Goal: Information Seeking & Learning: Check status

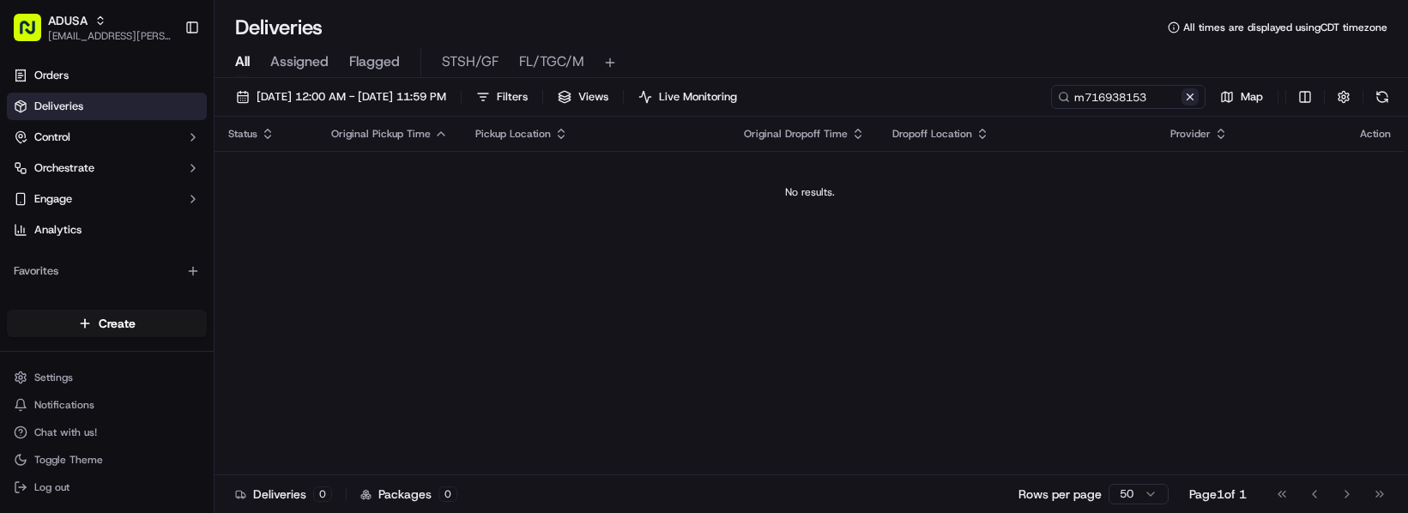
type input "m716938153"
click at [1051, 109] on div "m716938153 Map" at bounding box center [1222, 97] width 343 height 24
click at [1000, 109] on input "m716938153" at bounding box center [1103, 97] width 206 height 24
click at [1051, 109] on div "m716938153 Map" at bounding box center [1222, 97] width 343 height 24
click at [1182, 106] on button at bounding box center [1190, 96] width 17 height 17
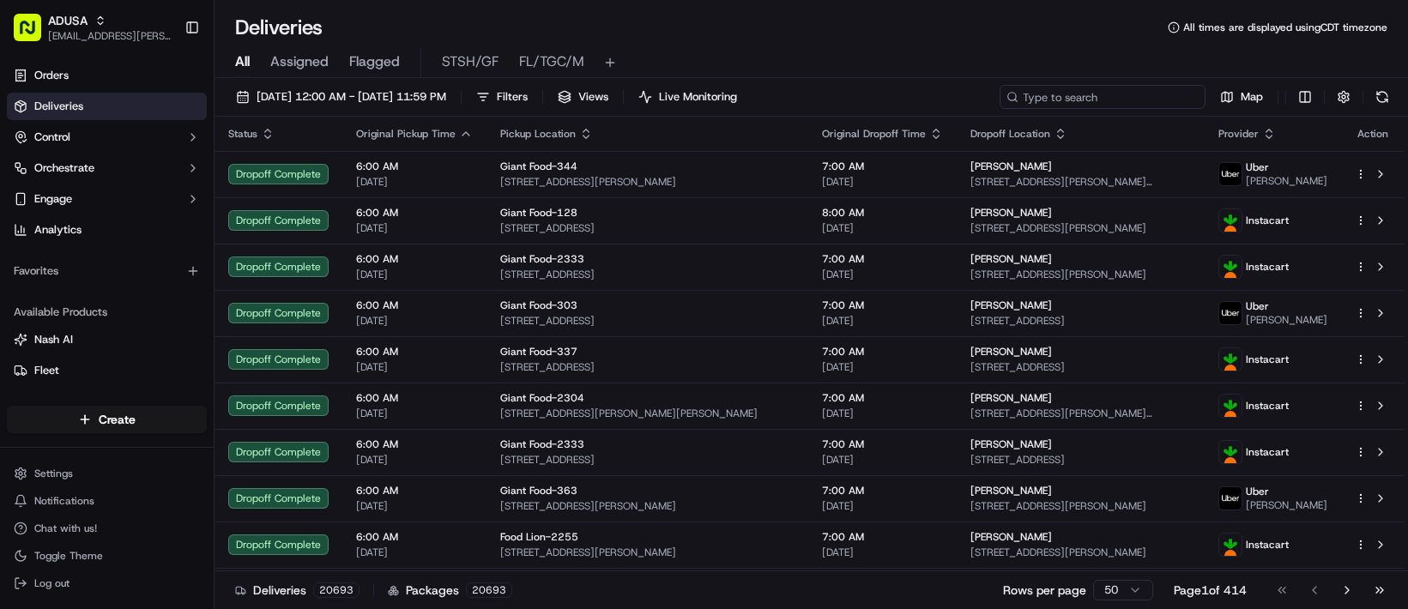
click at [1000, 109] on input at bounding box center [1103, 97] width 206 height 24
paste input "m716739030"
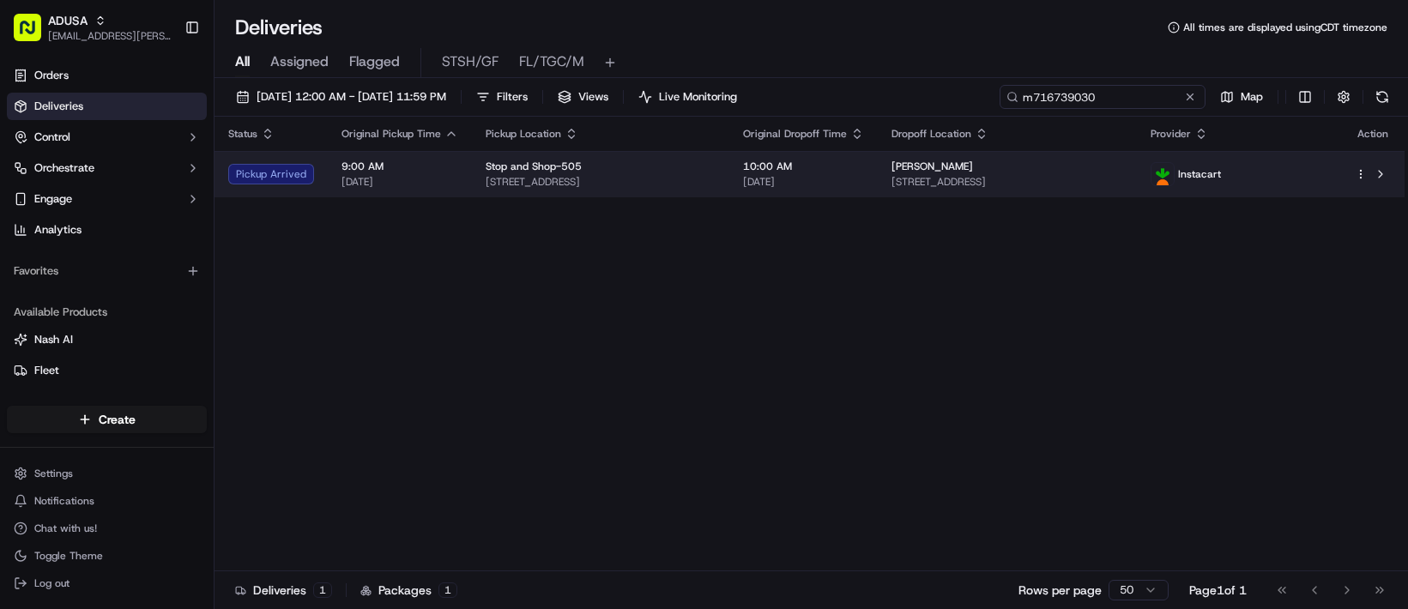
type input "m716739030"
click at [864, 189] on span "[DATE]" at bounding box center [803, 182] width 121 height 14
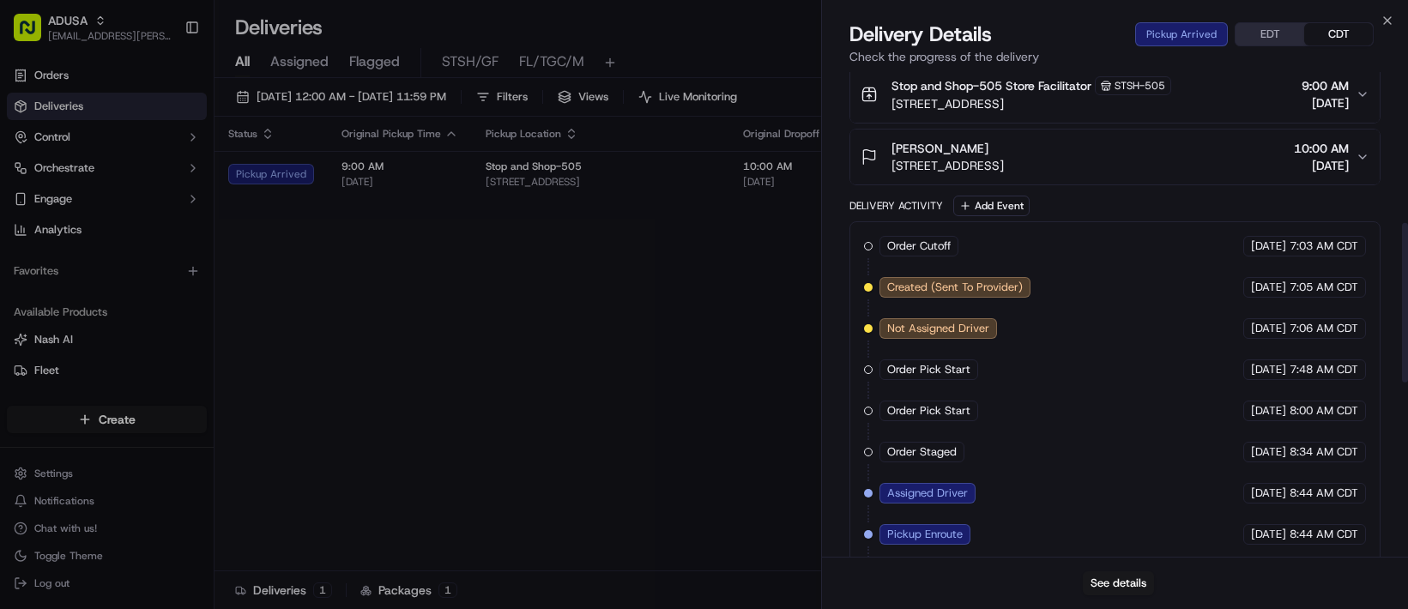
scroll to position [687, 0]
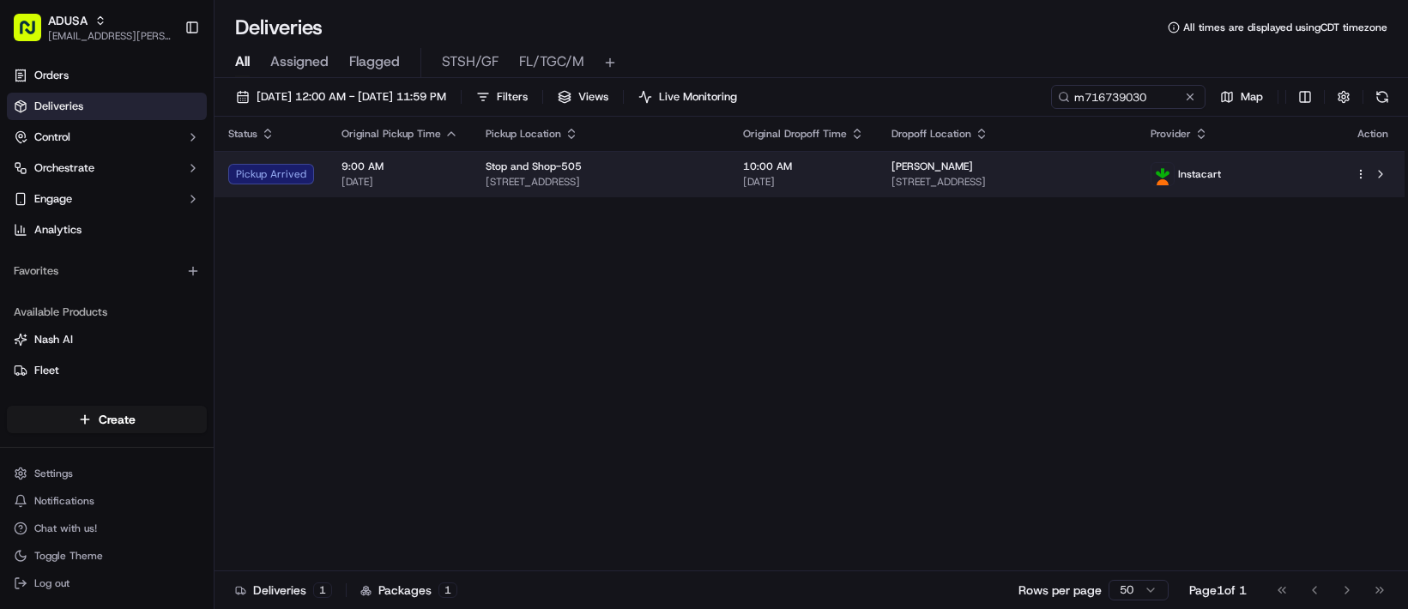
click at [990, 189] on span "817 E 14th St, 1b, Brooklyn, NY 11230, US" at bounding box center [1008, 182] width 232 height 14
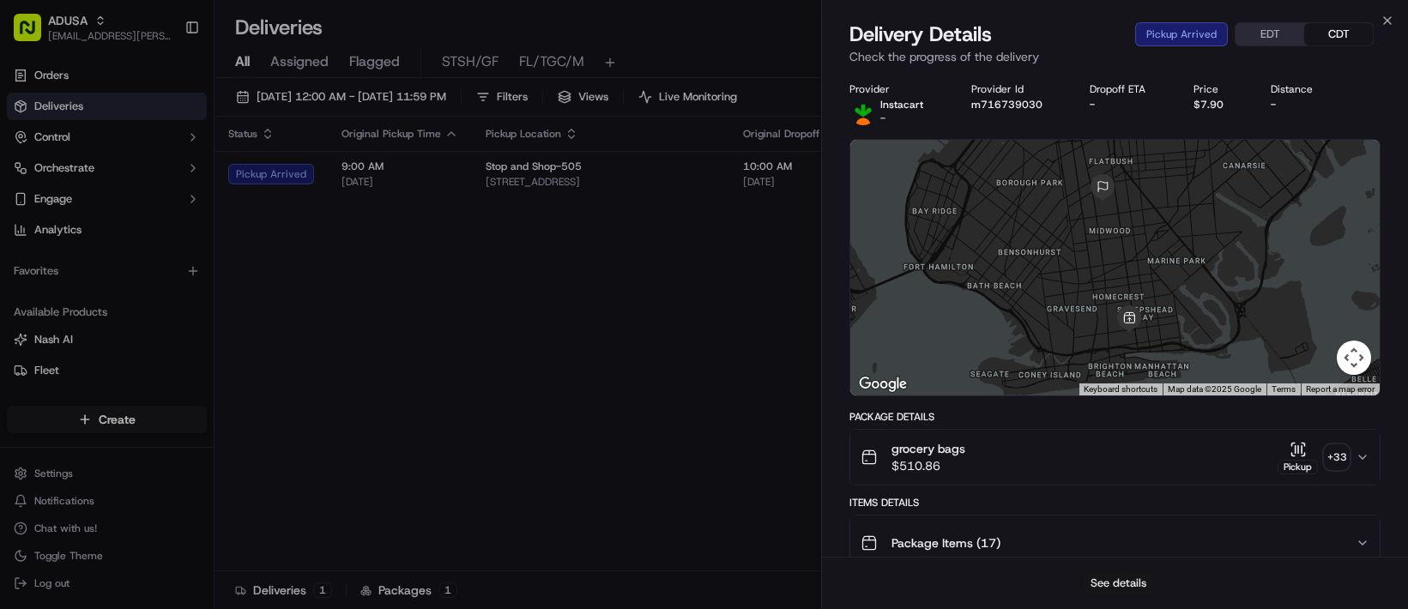
click at [1121, 512] on button "See details" at bounding box center [1118, 584] width 71 height 24
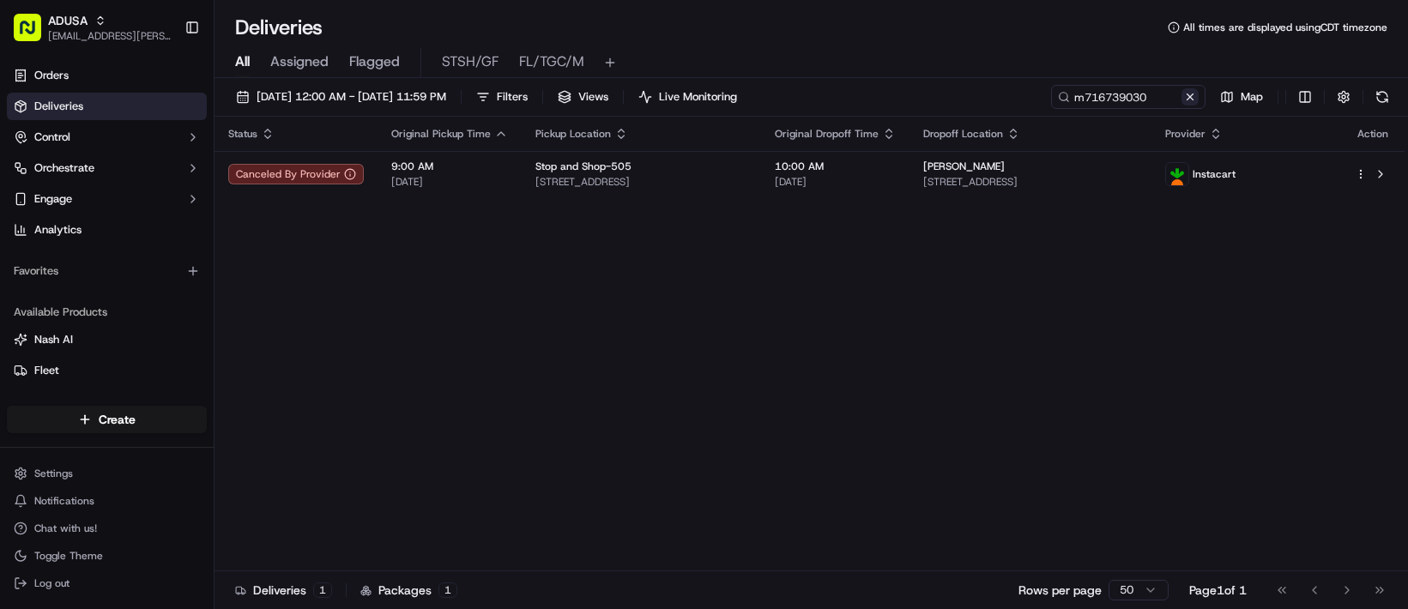
click at [1182, 106] on button at bounding box center [1190, 96] width 17 height 17
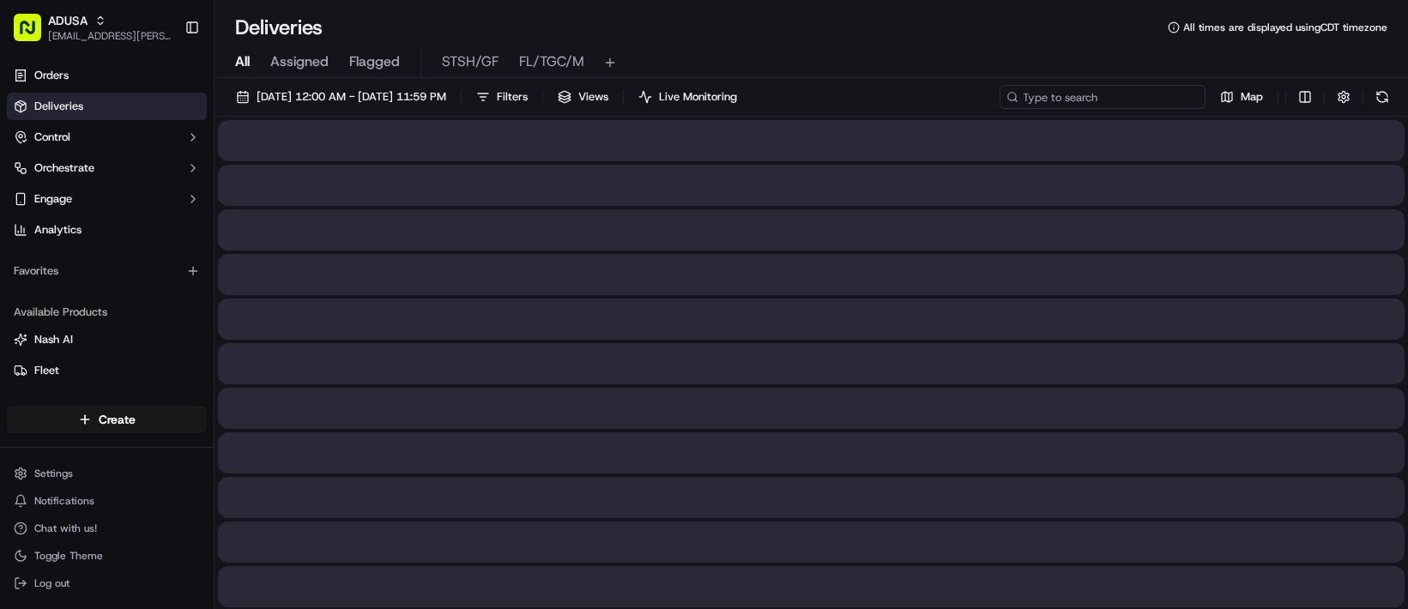
click at [1000, 109] on input at bounding box center [1103, 97] width 206 height 24
paste input "m715428246"
type input "m715428246"
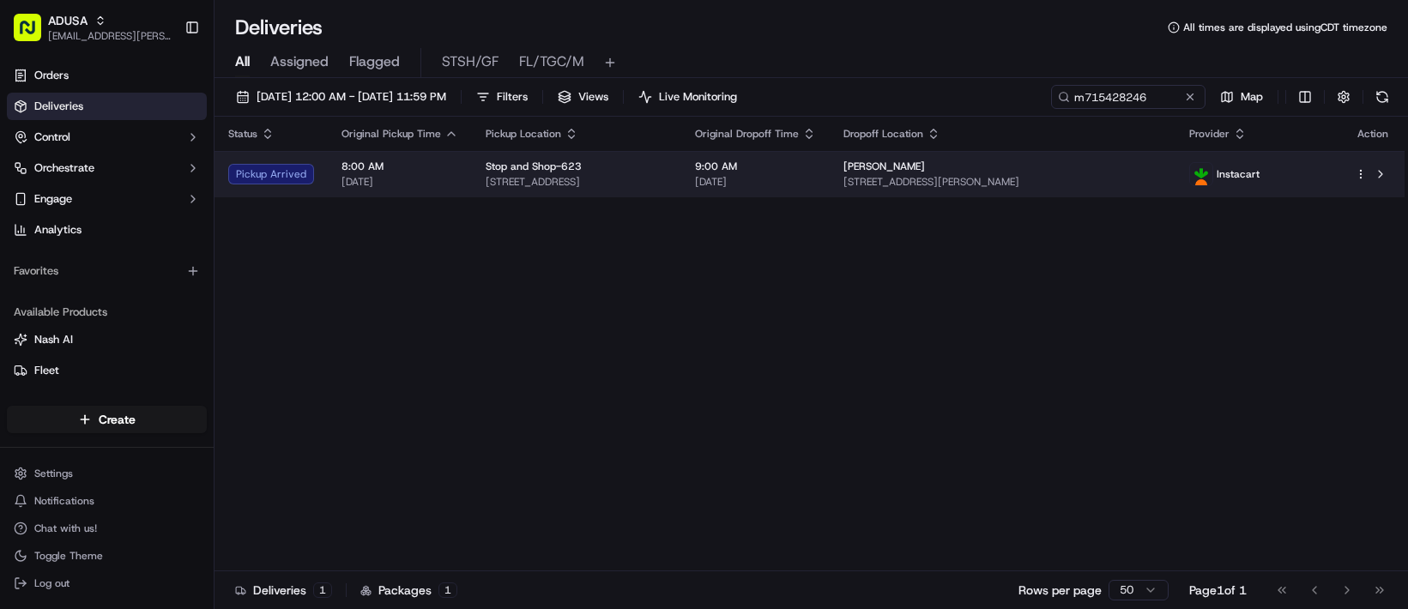
click at [1006, 189] on span "38 Arkona Dr, Haddam, CT 06441, US" at bounding box center [1003, 182] width 318 height 14
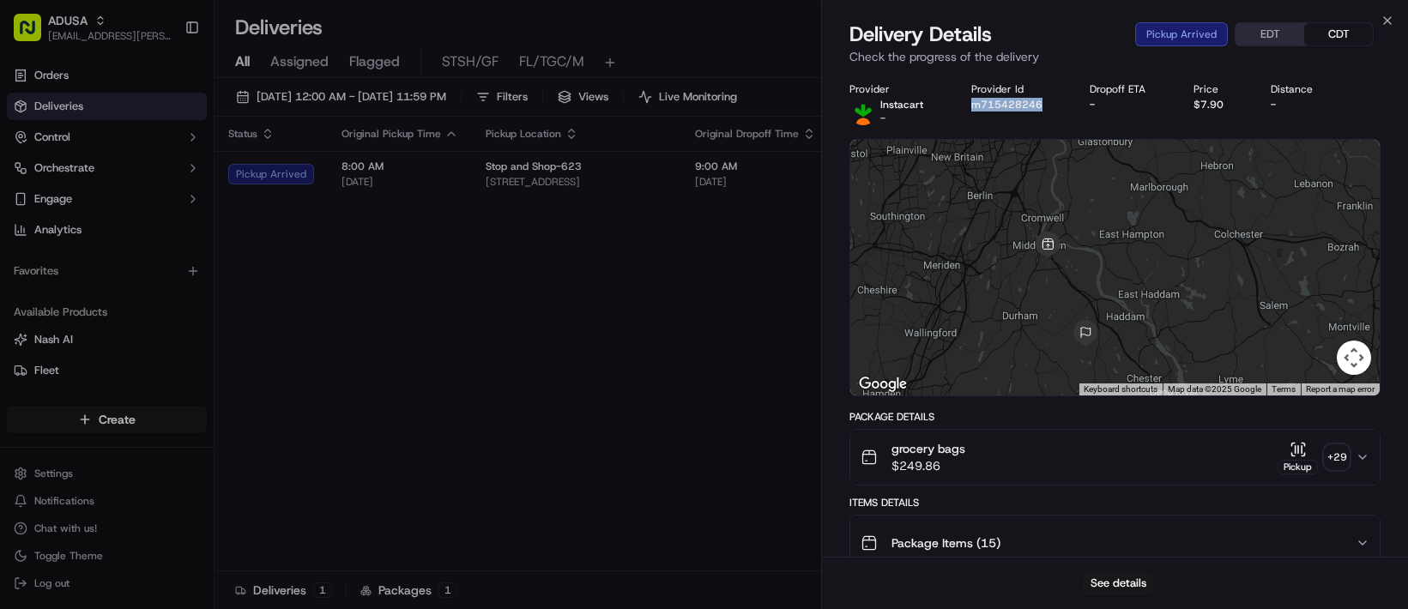
drag, startPoint x: 1070, startPoint y: 133, endPoint x: 855, endPoint y: 39, distance: 235.2
click at [980, 125] on div "Provider Instacart - Provider Id m715428246 Dropoff ETA - Price $7.90 Distance -" at bounding box center [1115, 103] width 531 height 43
copy button "m715428246"
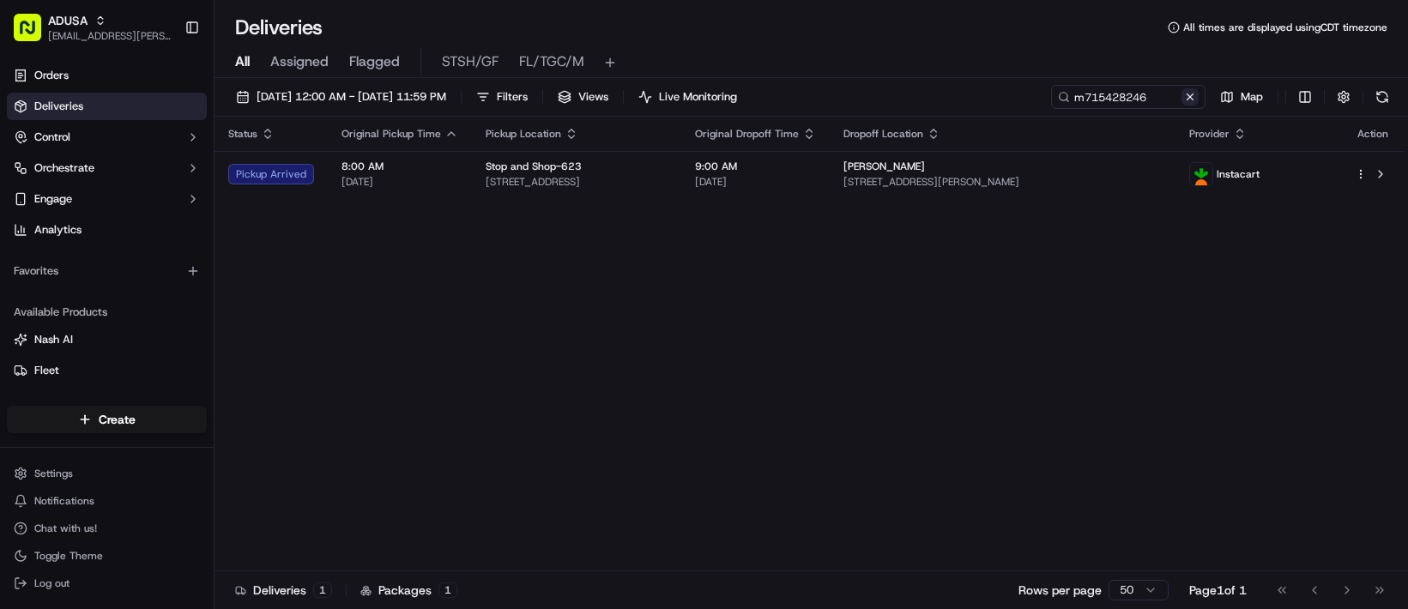
click at [1182, 106] on button at bounding box center [1190, 96] width 17 height 17
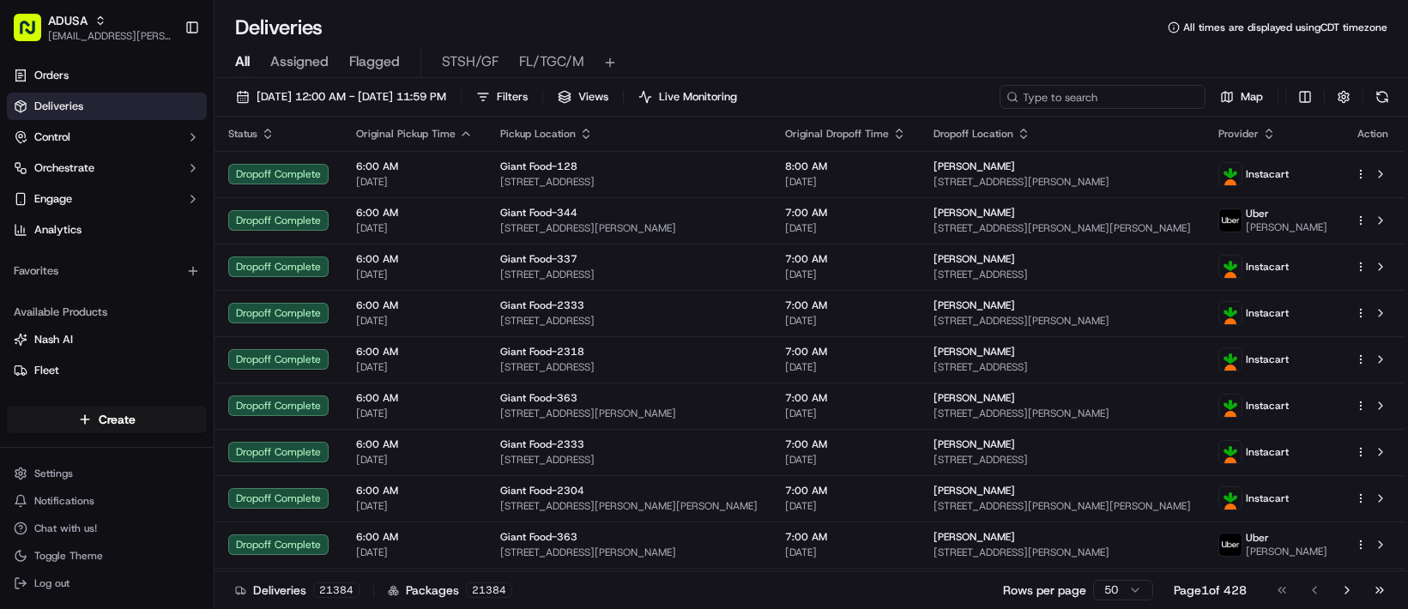
click at [1000, 109] on input at bounding box center [1103, 97] width 206 height 24
paste input "m716073663"
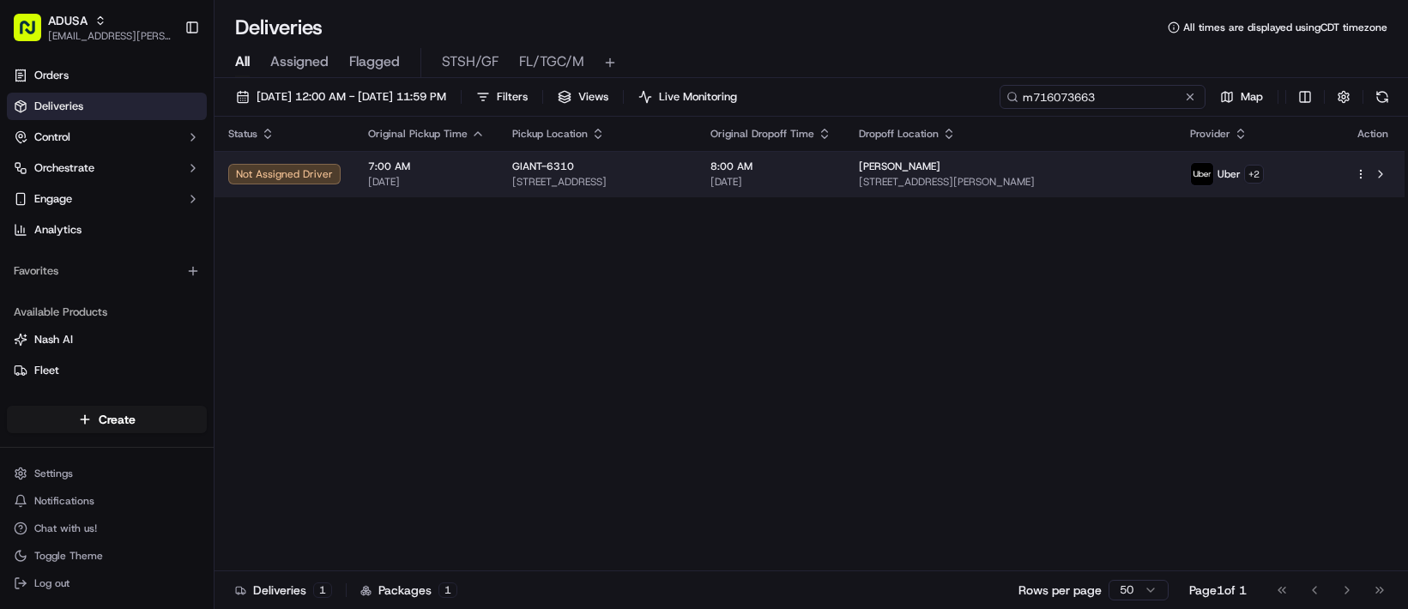
type input "m716073663"
click at [1030, 189] on span "620 Black Powder Dr, Lewisberry, PA 17339, US" at bounding box center [1011, 182] width 304 height 14
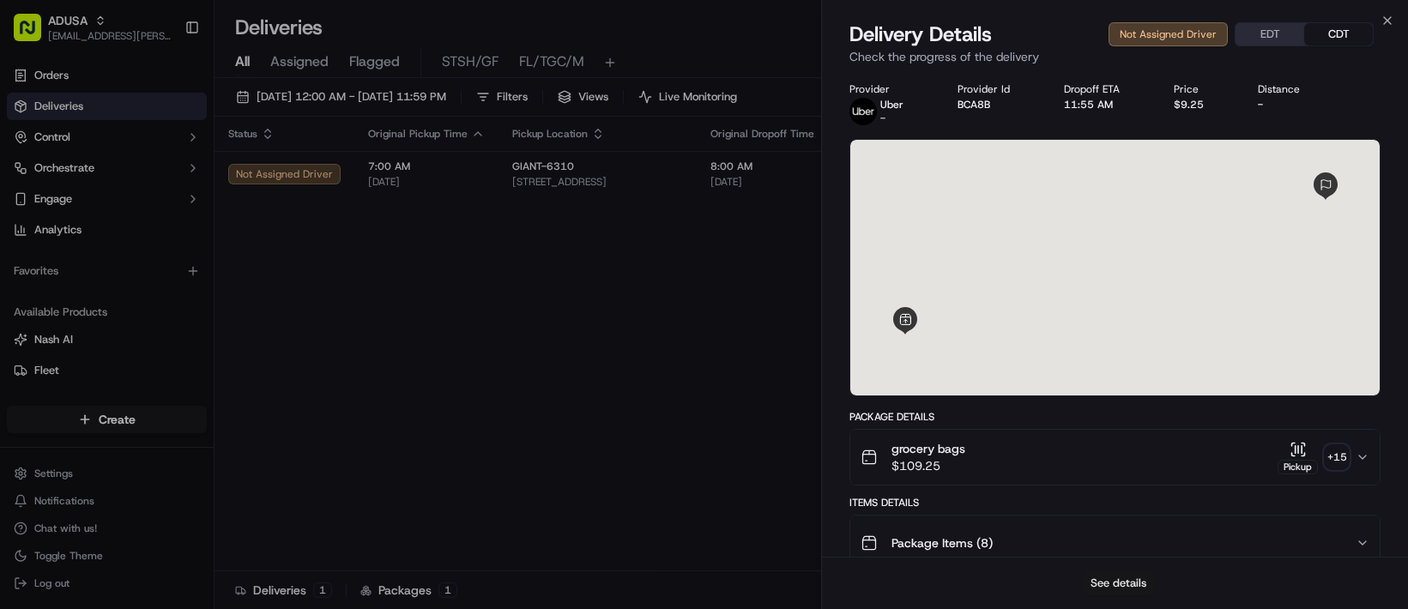
click at [1104, 512] on button "See details" at bounding box center [1118, 584] width 71 height 24
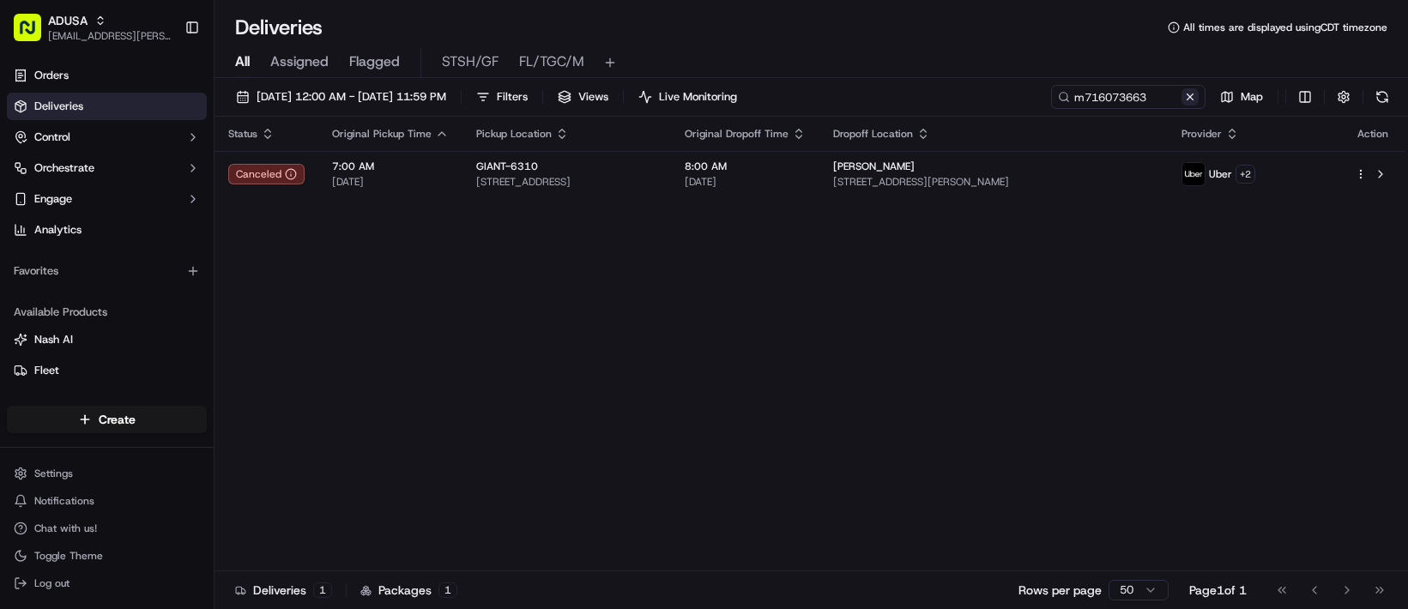
click at [1182, 106] on button at bounding box center [1190, 96] width 17 height 17
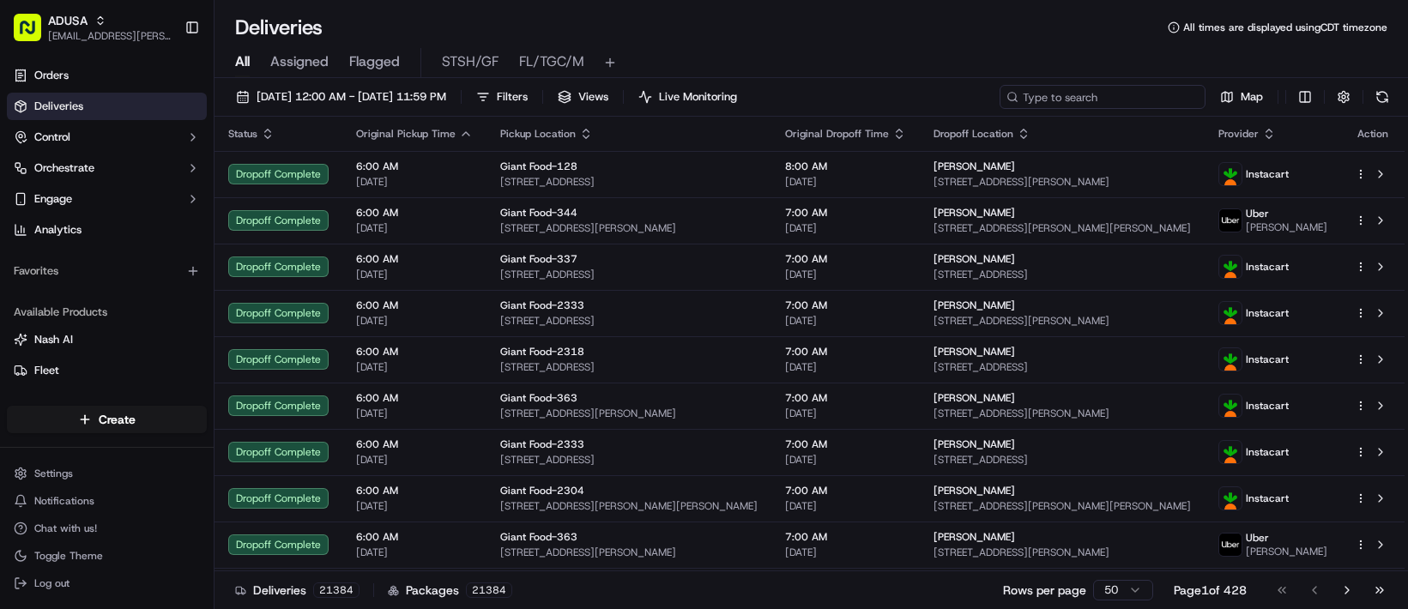
click at [1000, 109] on input at bounding box center [1103, 97] width 206 height 24
paste input "m713705052"
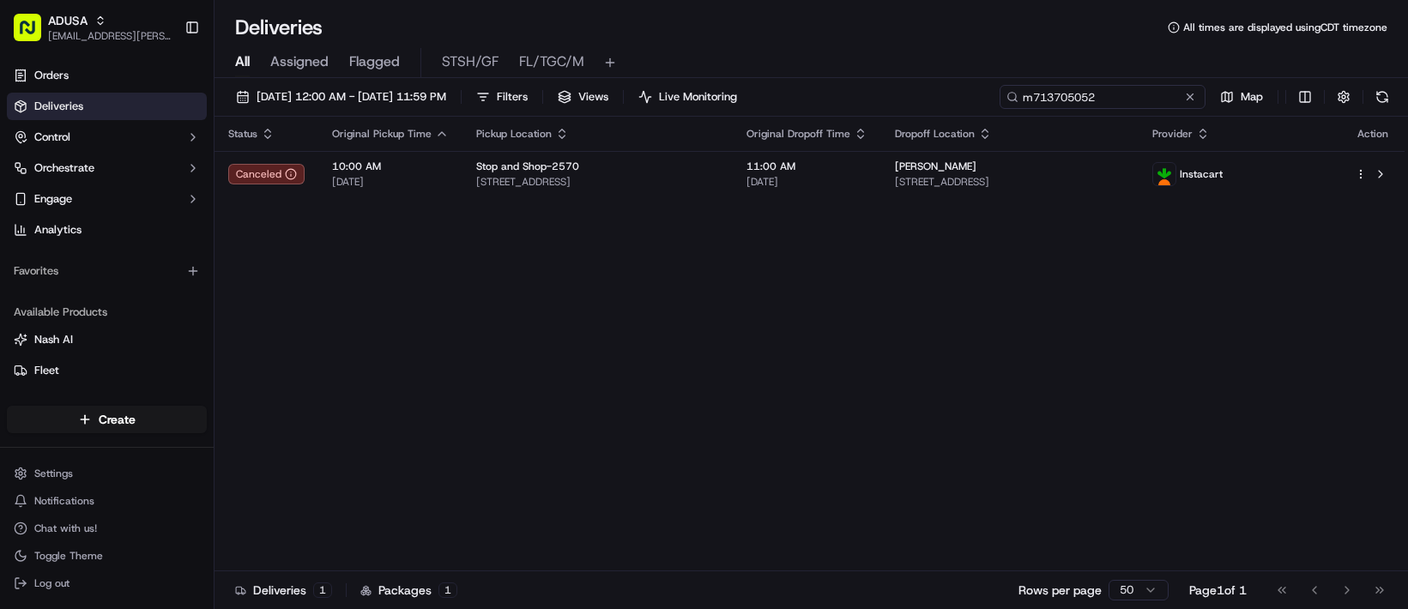
type input "m713705052"
click at [282, 358] on div "Status Original Pickup Time Pickup Location Original Dropoff Time Dropoff Locat…" at bounding box center [810, 344] width 1190 height 455
click at [1000, 109] on input "m713705052" at bounding box center [1103, 97] width 206 height 24
drag, startPoint x: 475, startPoint y: 157, endPoint x: 449, endPoint y: 164, distance: 26.6
click at [1051, 109] on div "m713705052 Map" at bounding box center [1222, 97] width 343 height 24
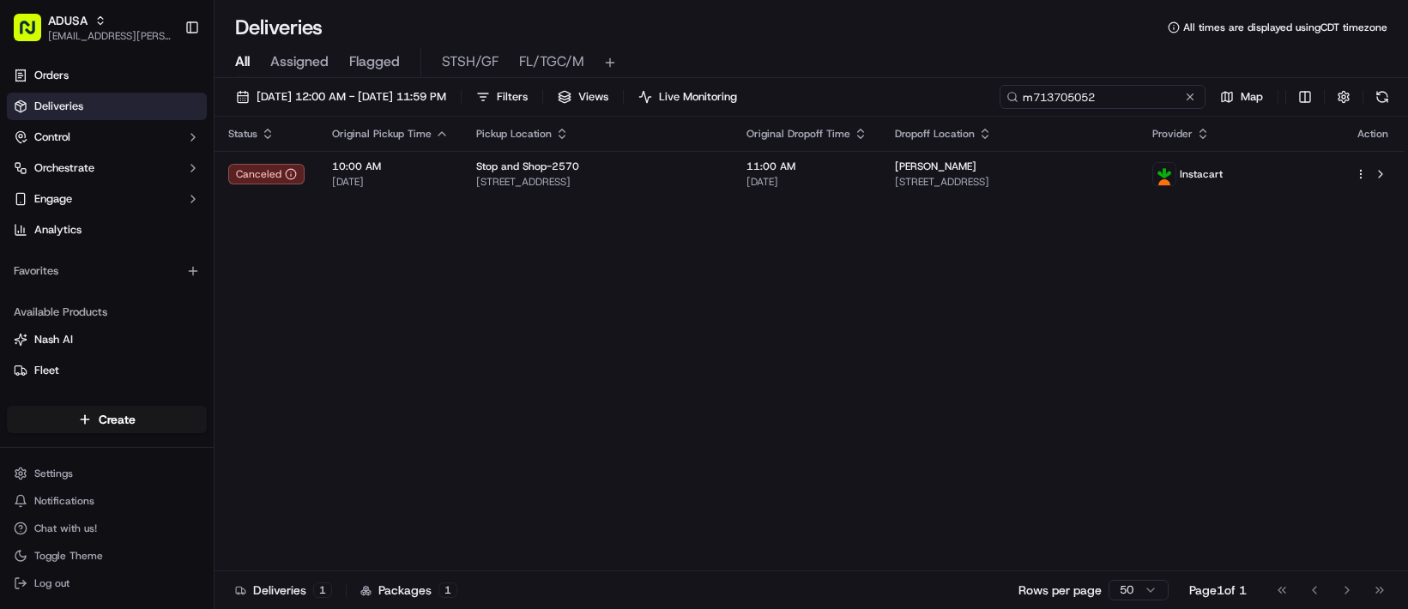
click at [1000, 109] on input "m713705052" at bounding box center [1103, 97] width 206 height 24
click at [1051, 109] on div "m713705052 Map" at bounding box center [1222, 97] width 343 height 24
click at [1182, 106] on button at bounding box center [1190, 96] width 17 height 17
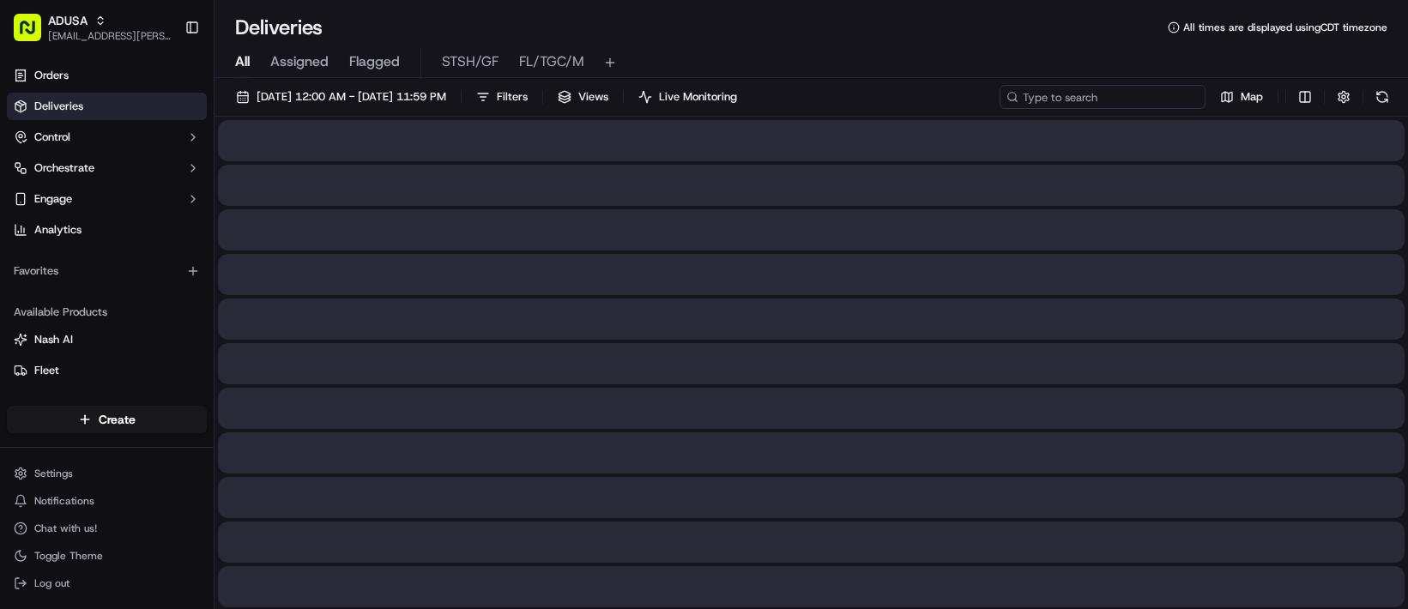
click at [1000, 109] on input at bounding box center [1103, 97] width 206 height 24
paste input "m716073663"
type input "m716073663"
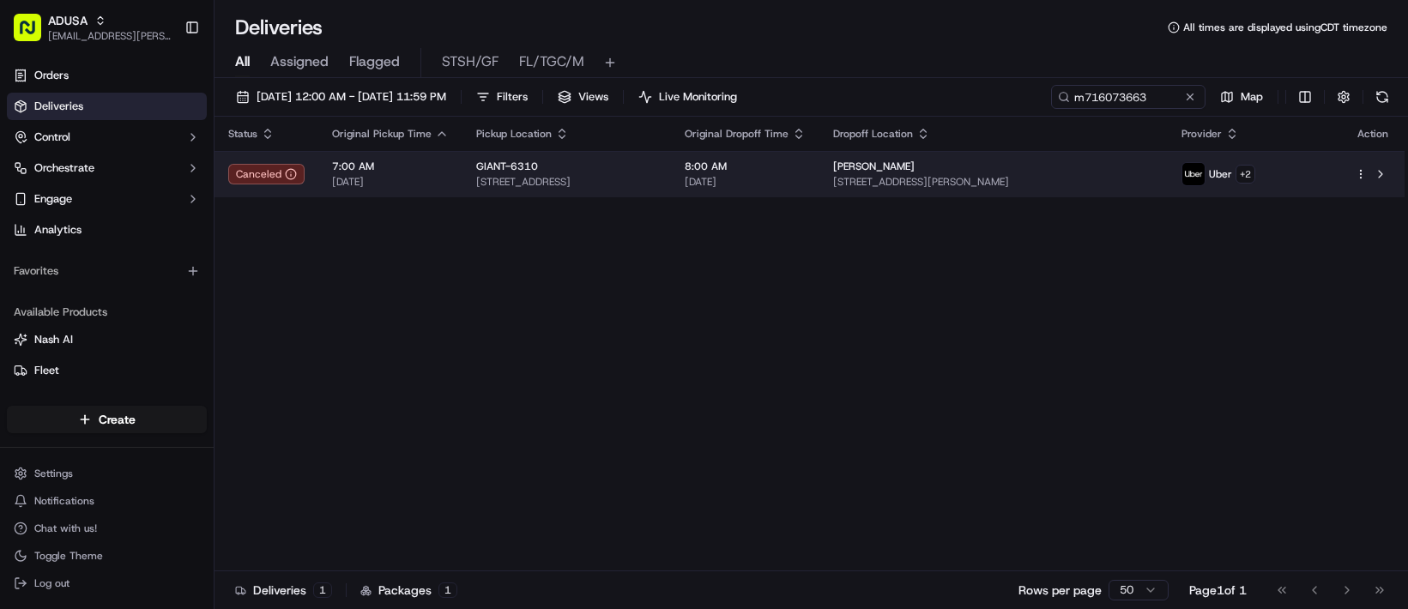
click at [806, 189] on span "[DATE]" at bounding box center [745, 182] width 121 height 14
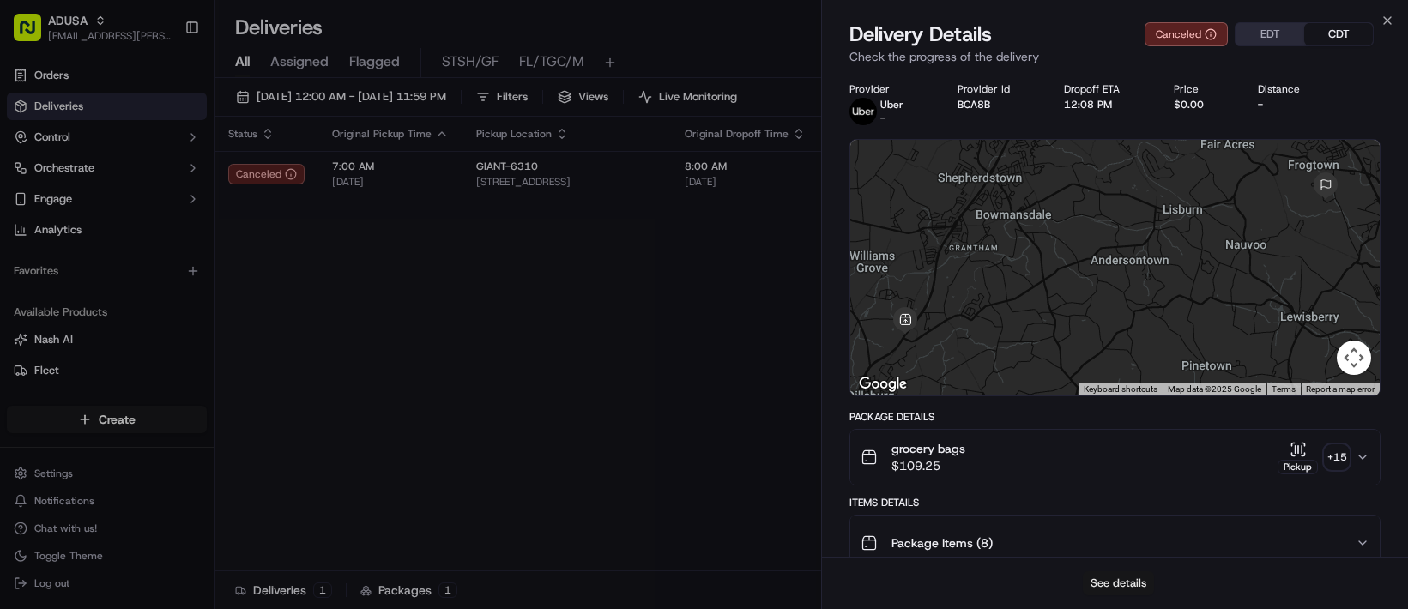
click at [1111, 512] on button "See details" at bounding box center [1118, 584] width 71 height 24
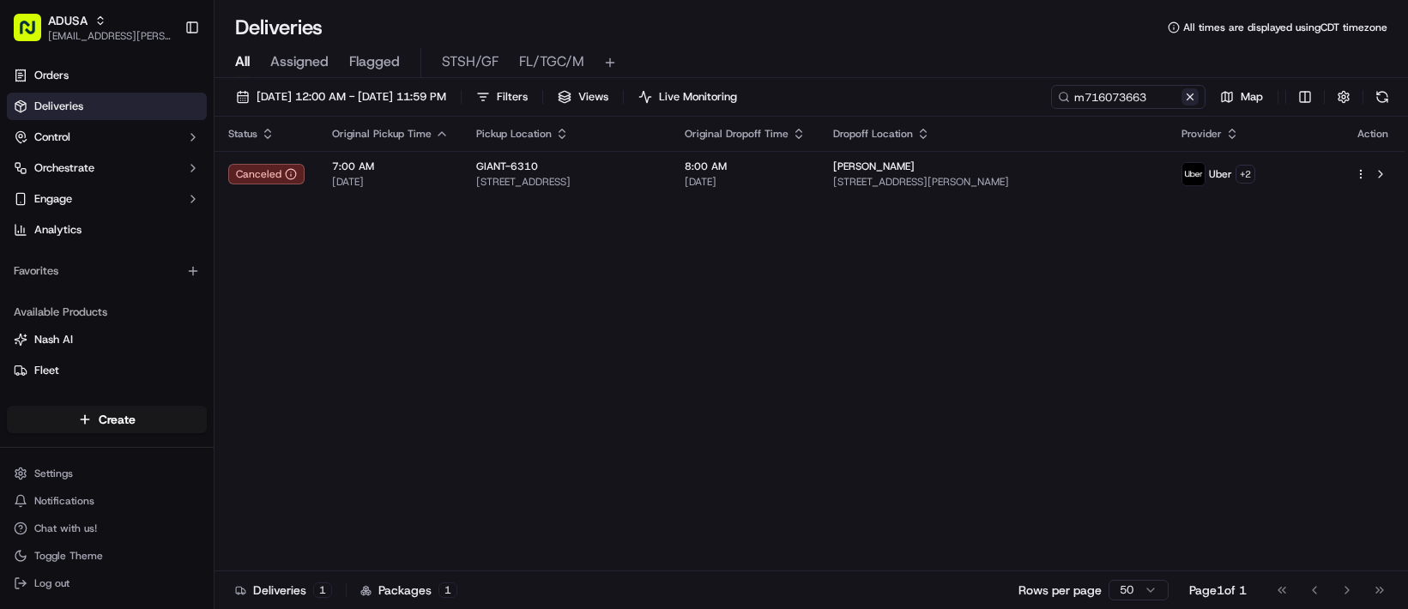
click at [1182, 106] on button at bounding box center [1190, 96] width 17 height 17
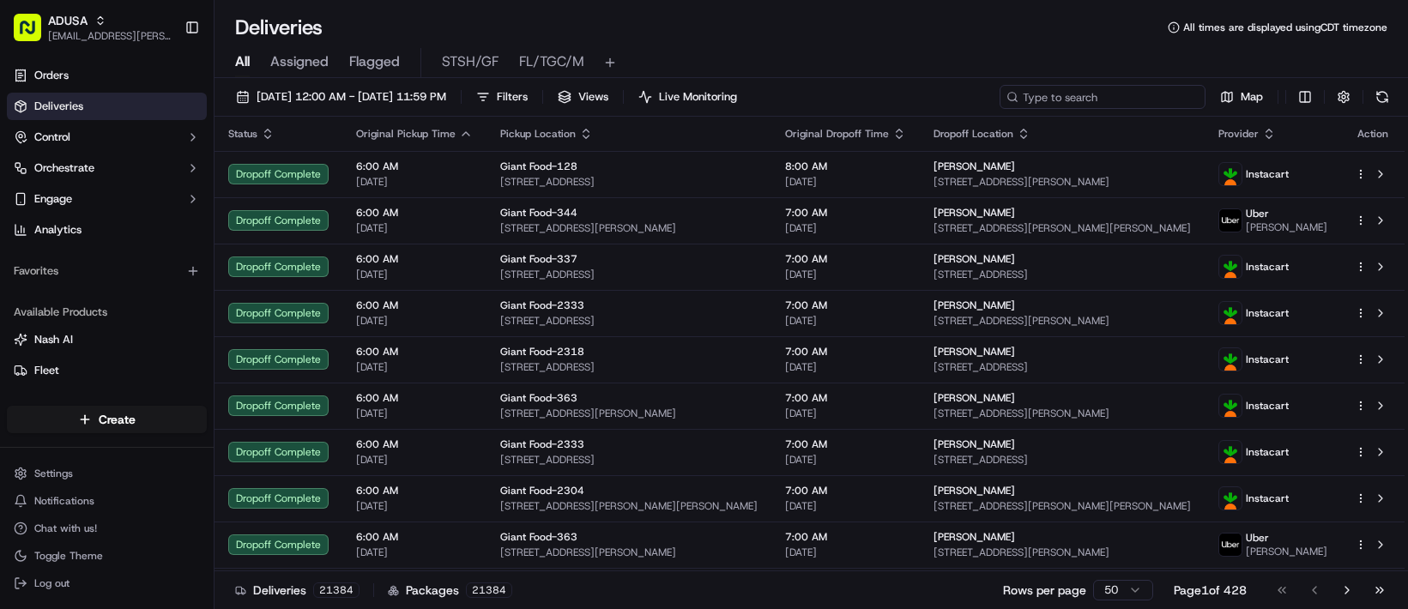
click at [1000, 109] on input at bounding box center [1103, 97] width 206 height 24
paste input "m715652940"
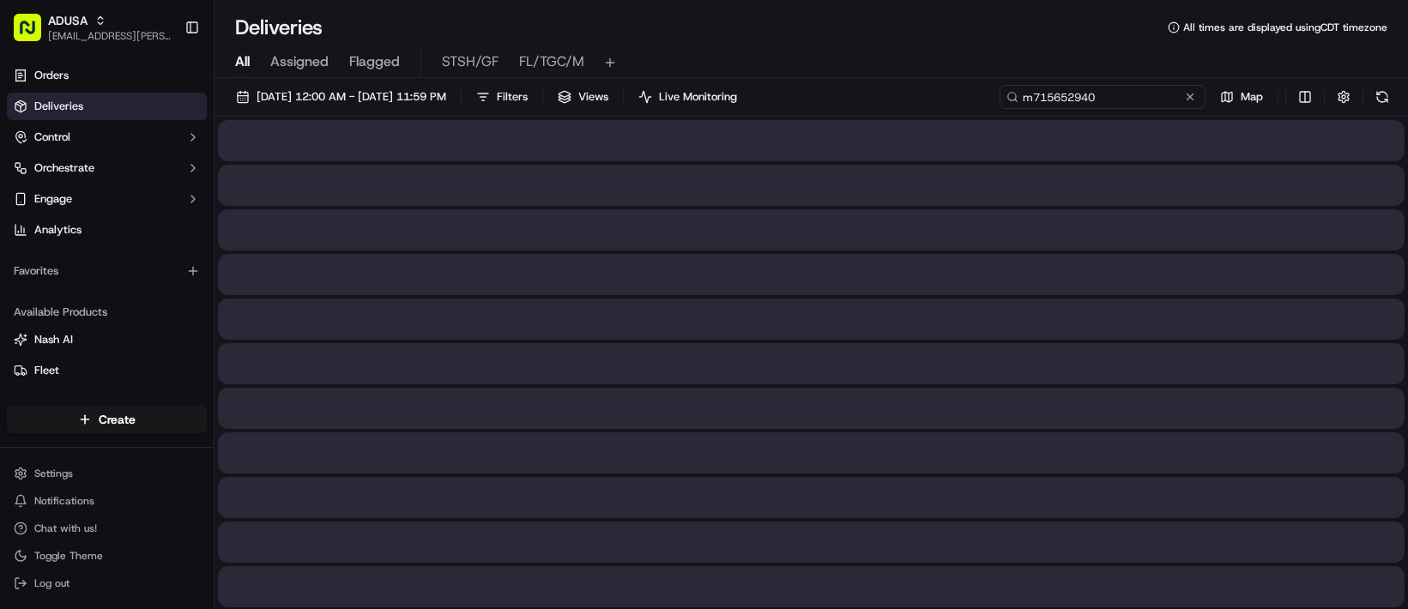
type input "m715652940"
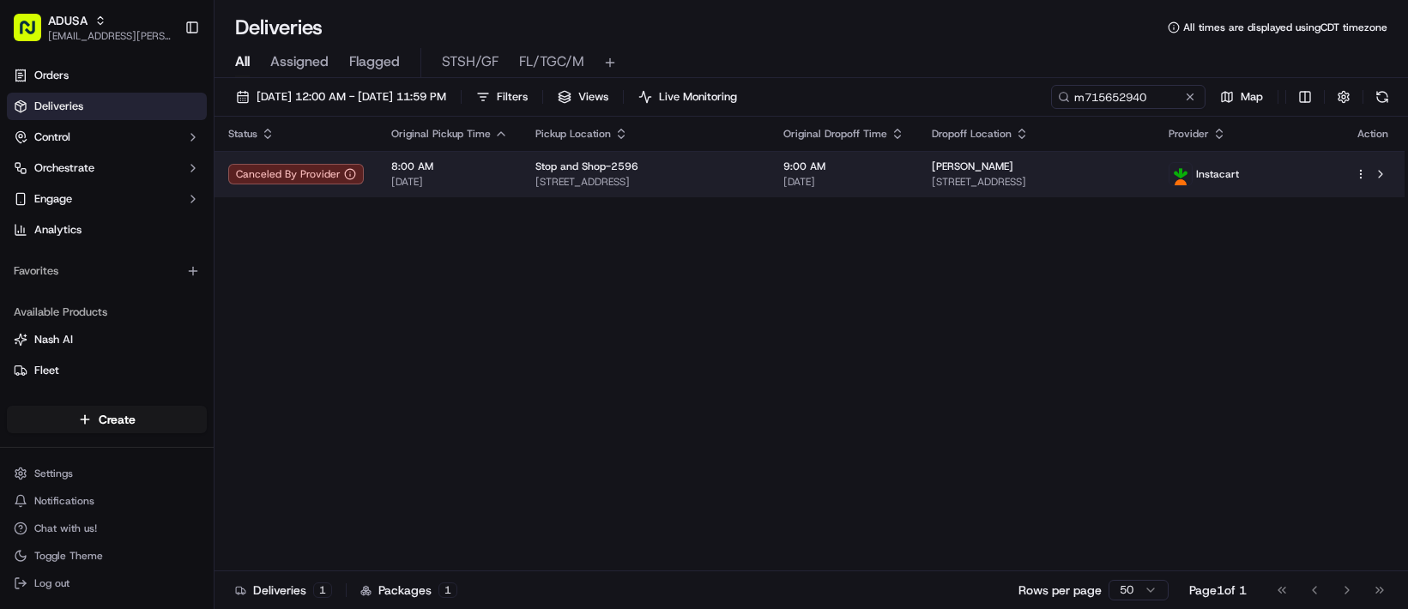
click at [1102, 189] on span "42 Highland Ave, Mt Kisco, NY 10549, USA" at bounding box center [1036, 182] width 209 height 14
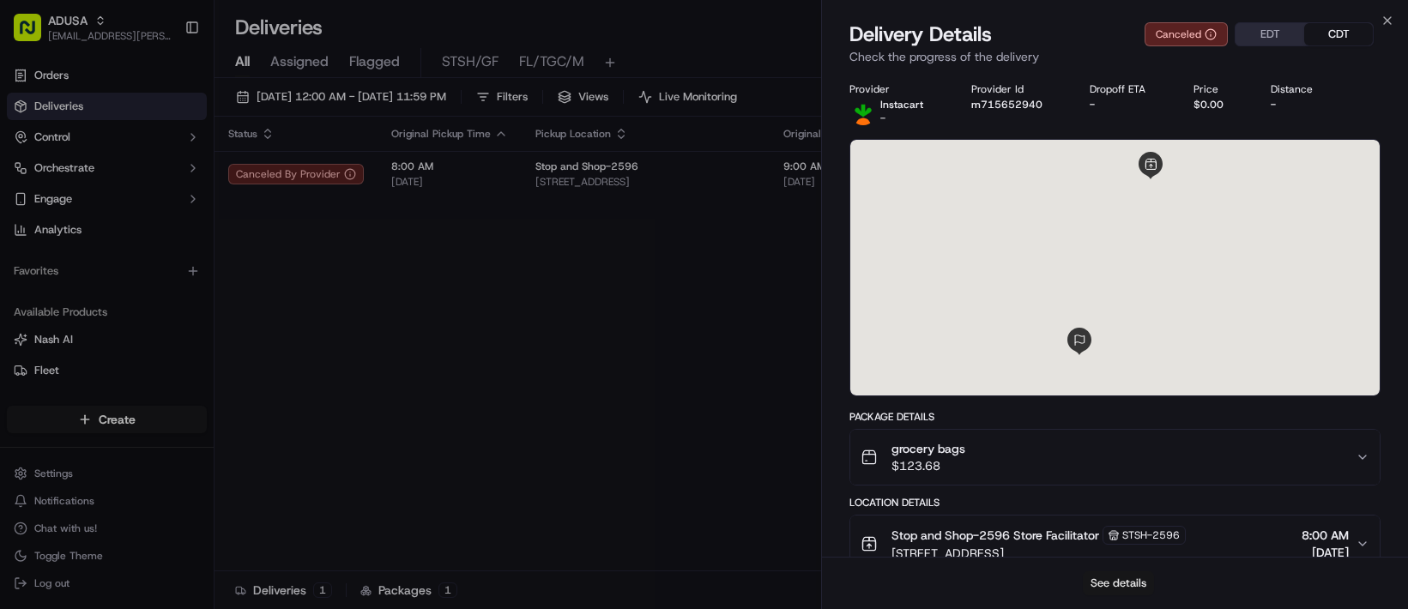
click at [1117, 512] on button "See details" at bounding box center [1118, 584] width 71 height 24
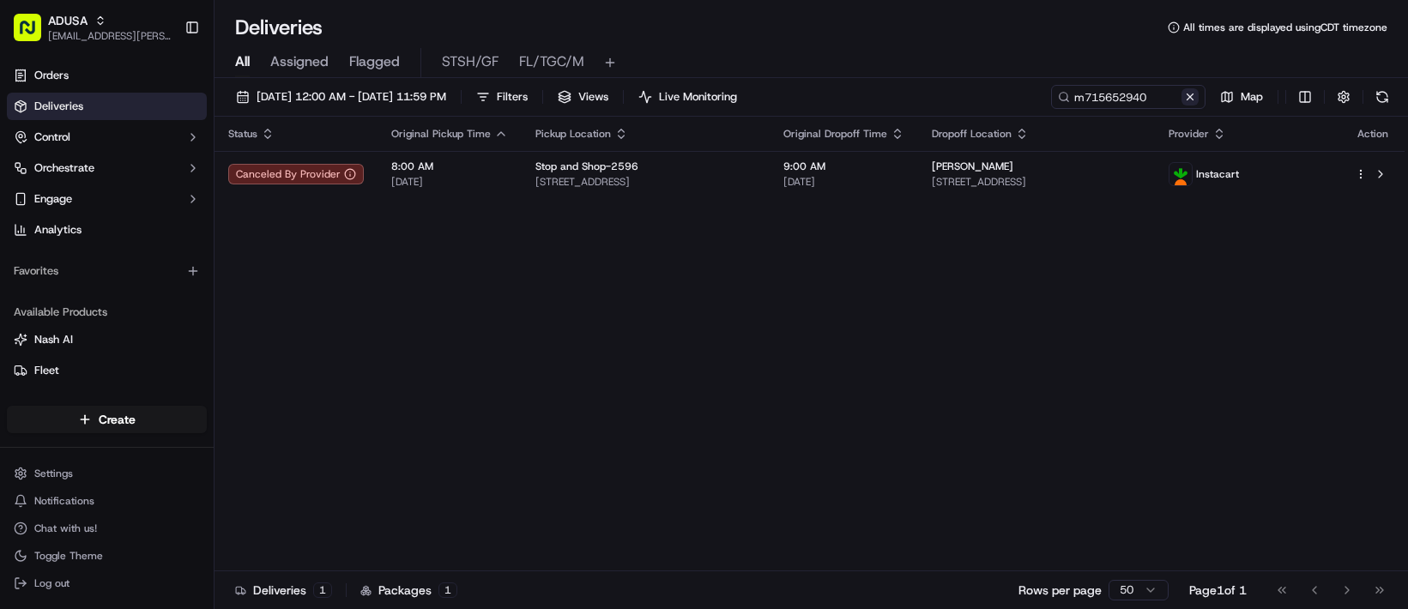
click at [1182, 106] on button at bounding box center [1190, 96] width 17 height 17
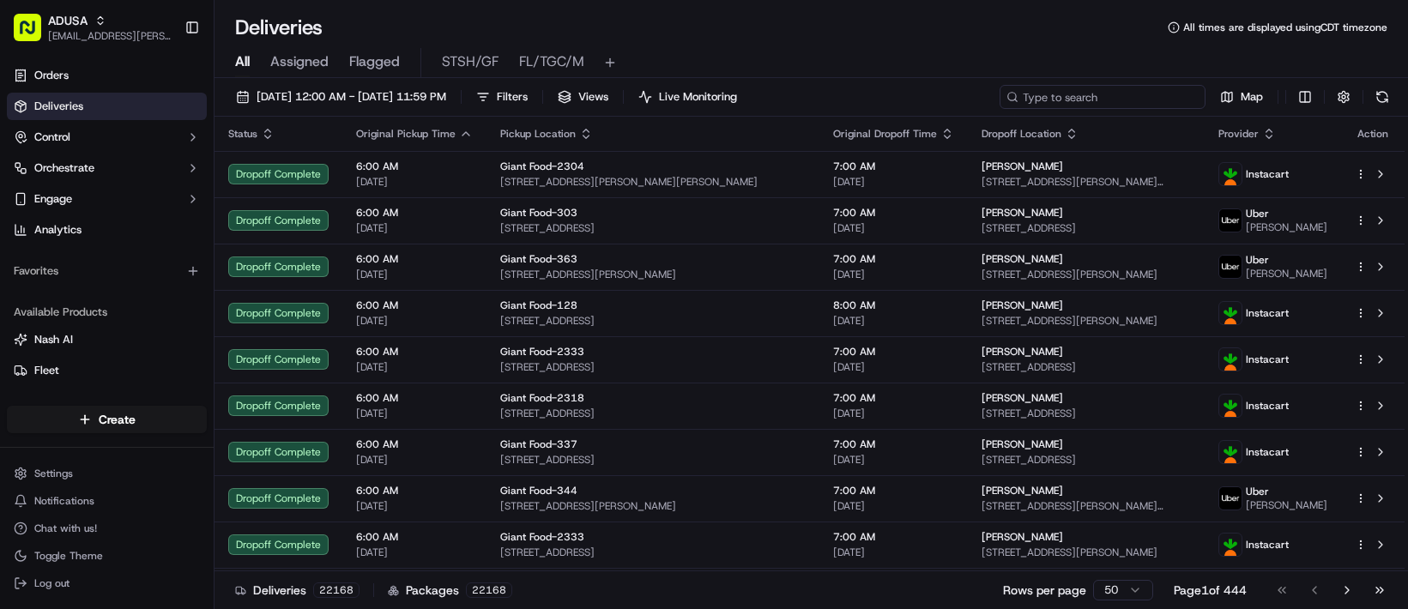
click at [1000, 109] on input at bounding box center [1103, 97] width 206 height 24
paste input "m713854608"
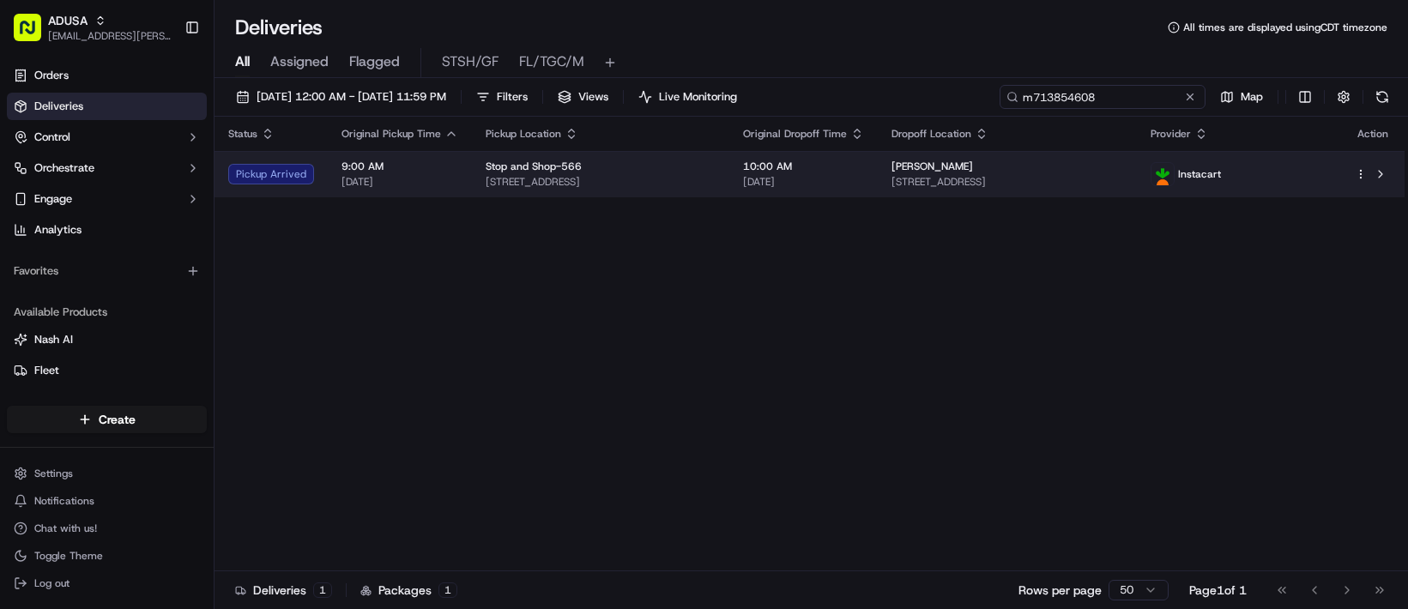
type input "m713854608"
click at [878, 197] on td "10:00 AM 09/21/2025" at bounding box center [804, 174] width 148 height 46
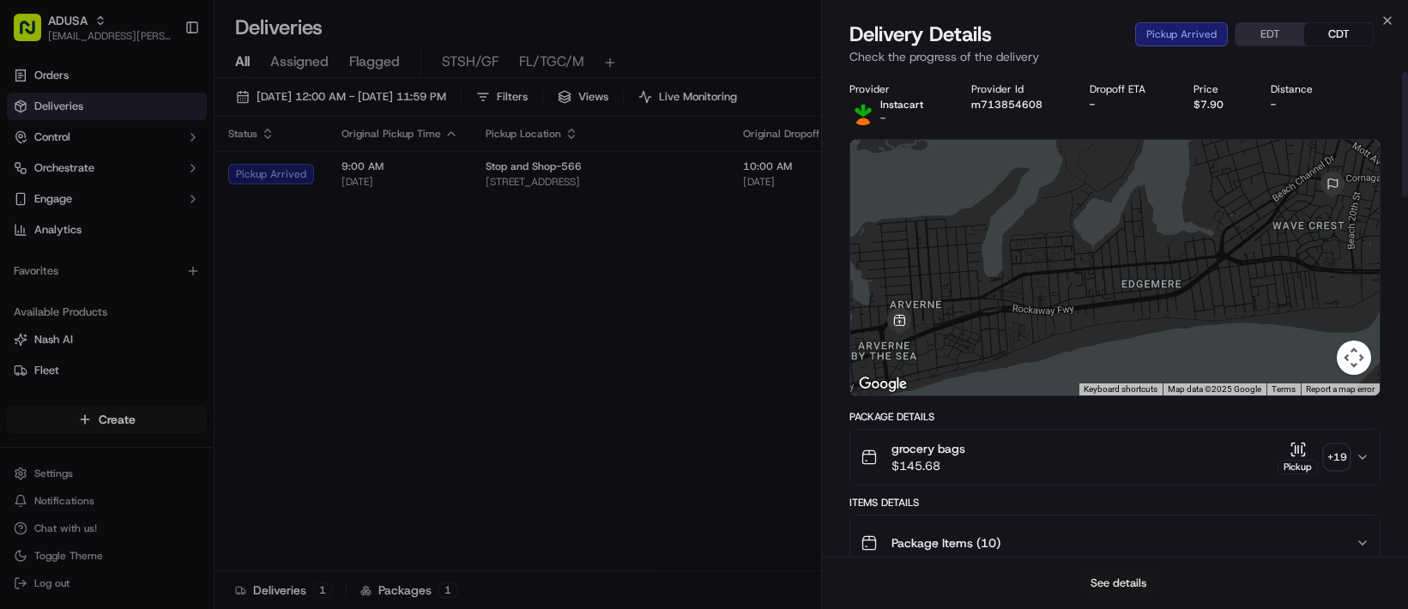
click at [1136, 512] on button "See details" at bounding box center [1118, 584] width 71 height 24
drag, startPoint x: 560, startPoint y: 405, endPoint x: 554, endPoint y: 397, distance: 9.8
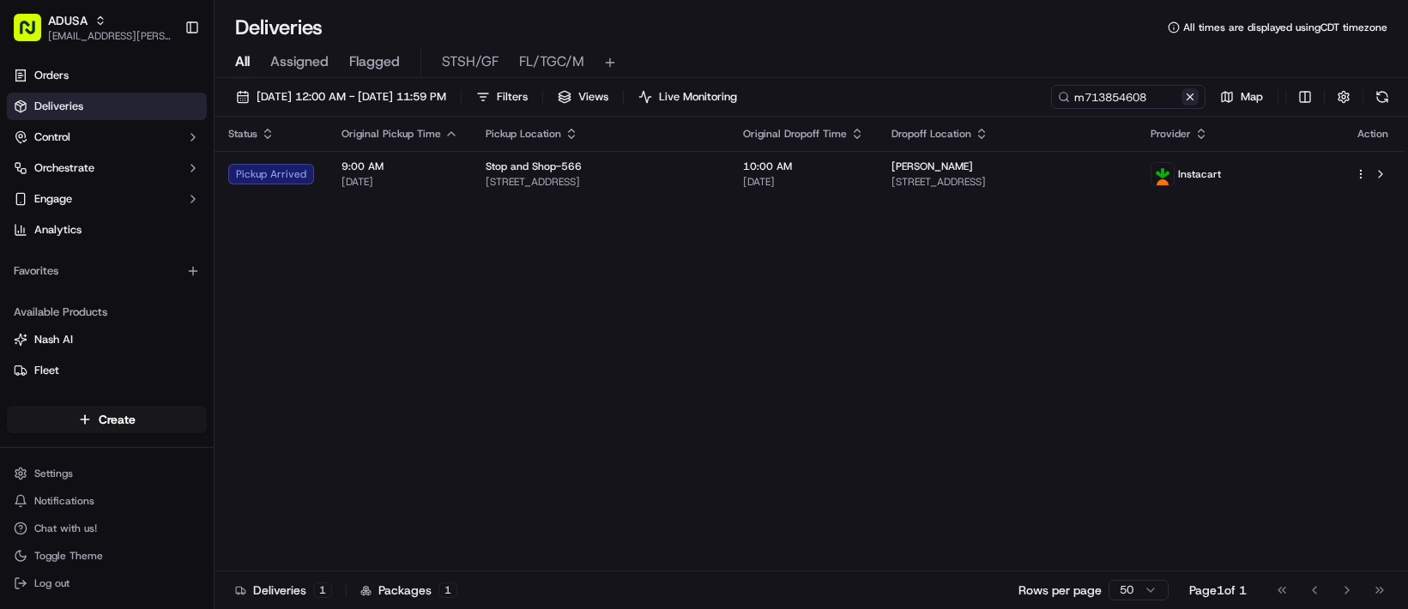
click at [1182, 106] on button at bounding box center [1190, 96] width 17 height 17
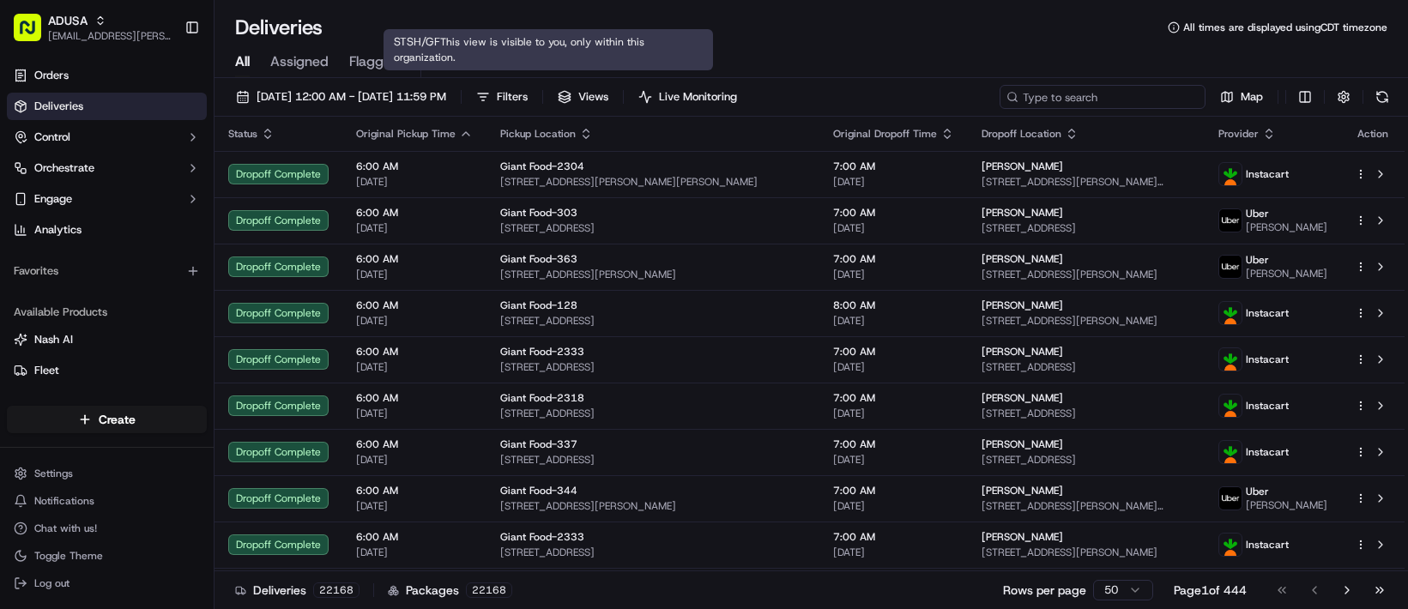
click at [1000, 109] on input at bounding box center [1103, 97] width 206 height 24
paste input "m709203139"
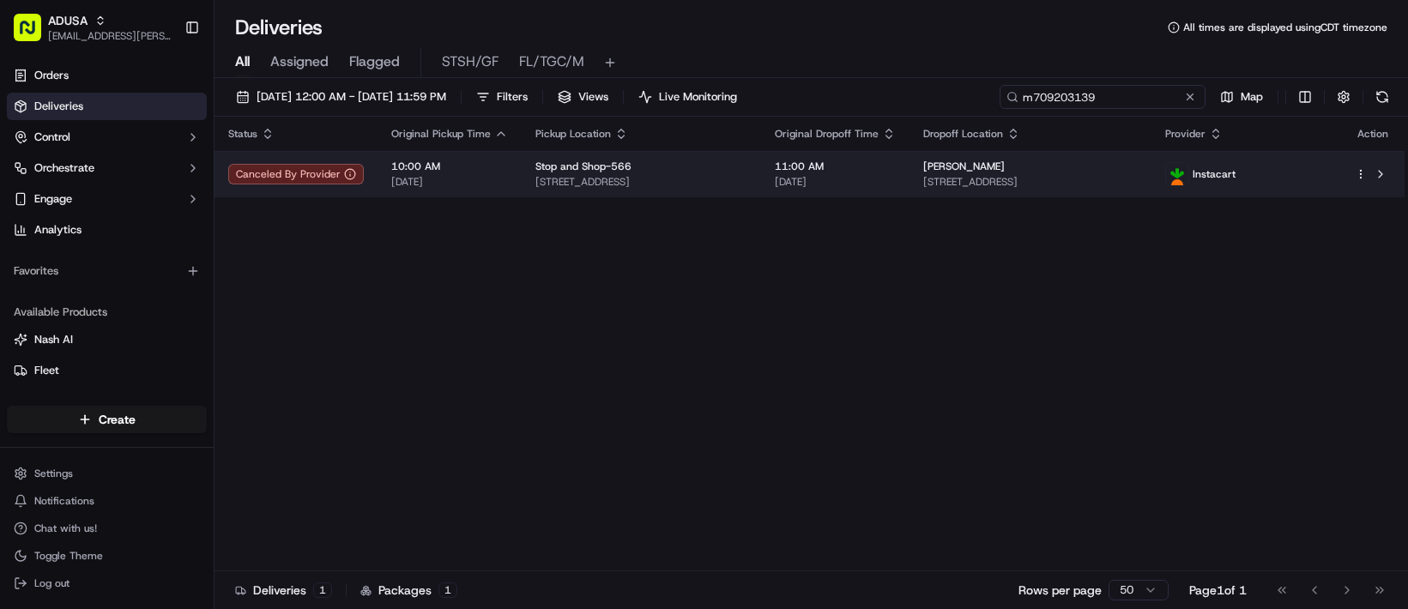
type input "m709203139"
click at [896, 173] on span "11:00 AM" at bounding box center [835, 167] width 121 height 14
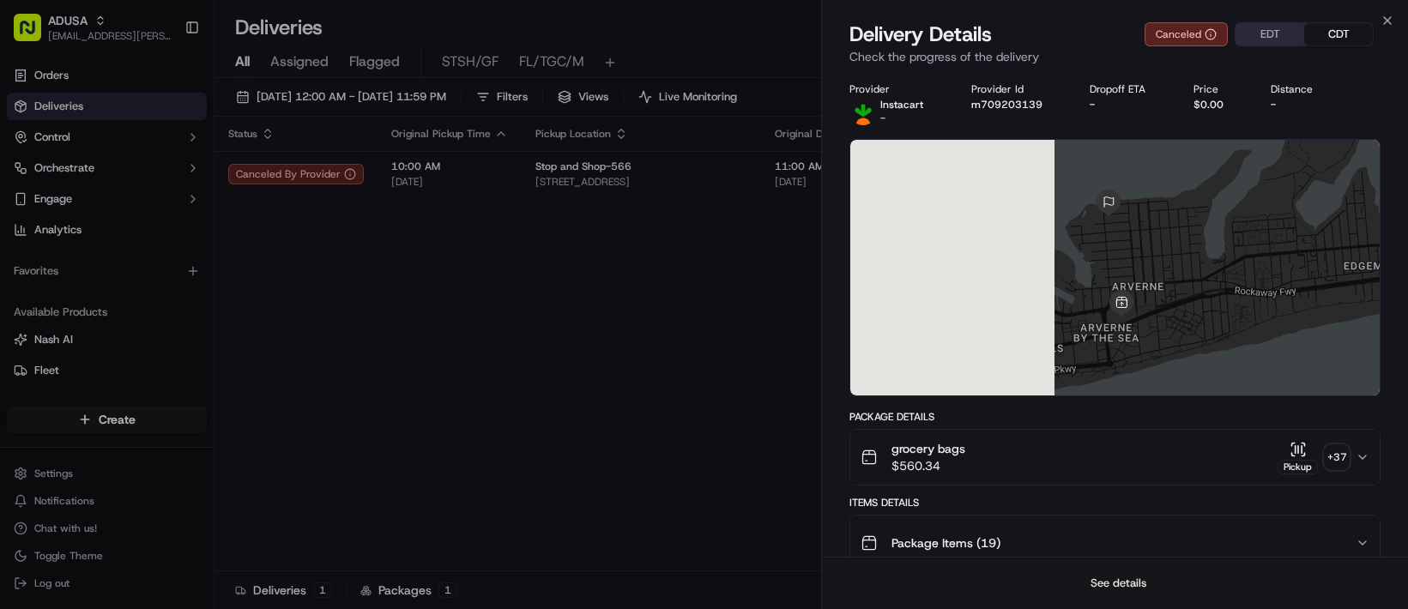
click at [1102, 512] on button "See details" at bounding box center [1118, 584] width 71 height 24
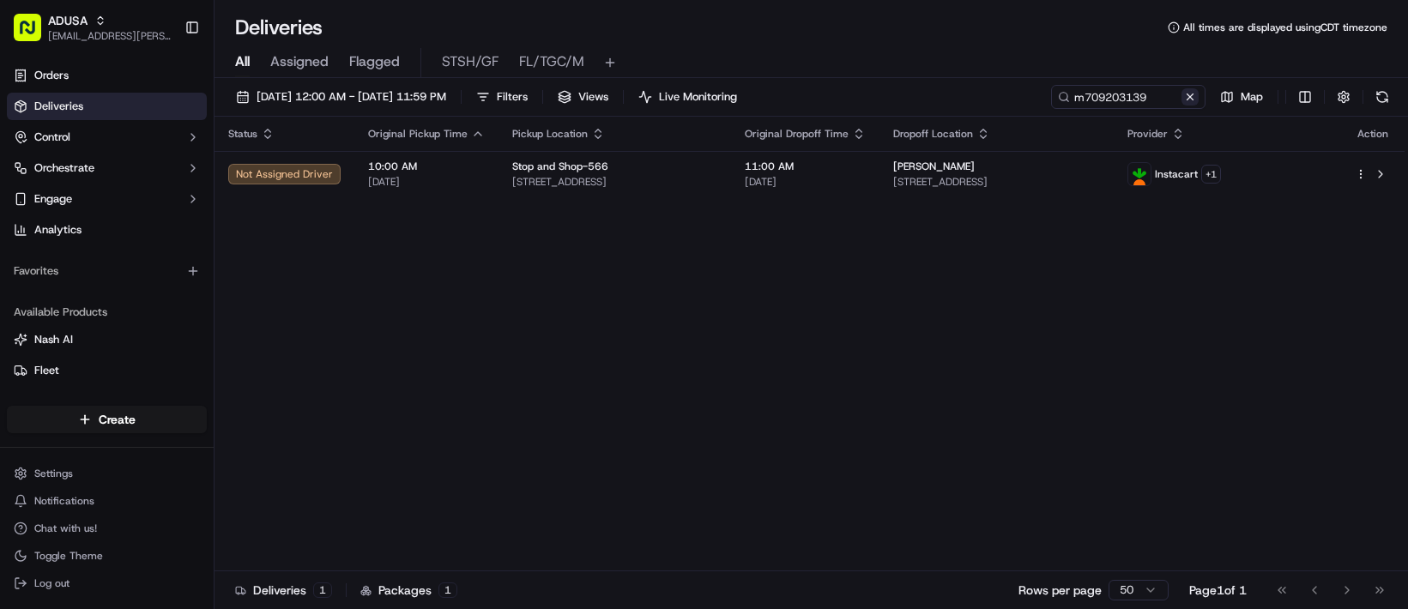
click at [1182, 106] on button at bounding box center [1190, 96] width 17 height 17
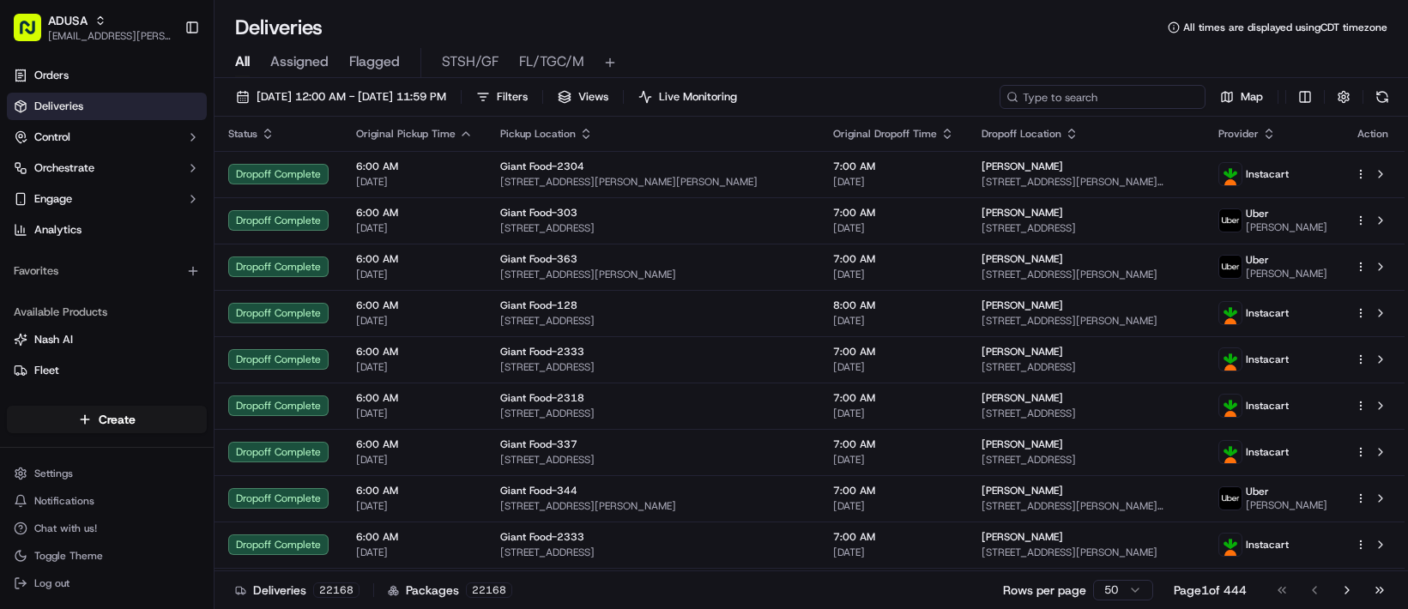
click at [1000, 109] on input at bounding box center [1103, 97] width 206 height 24
paste input "m716837137"
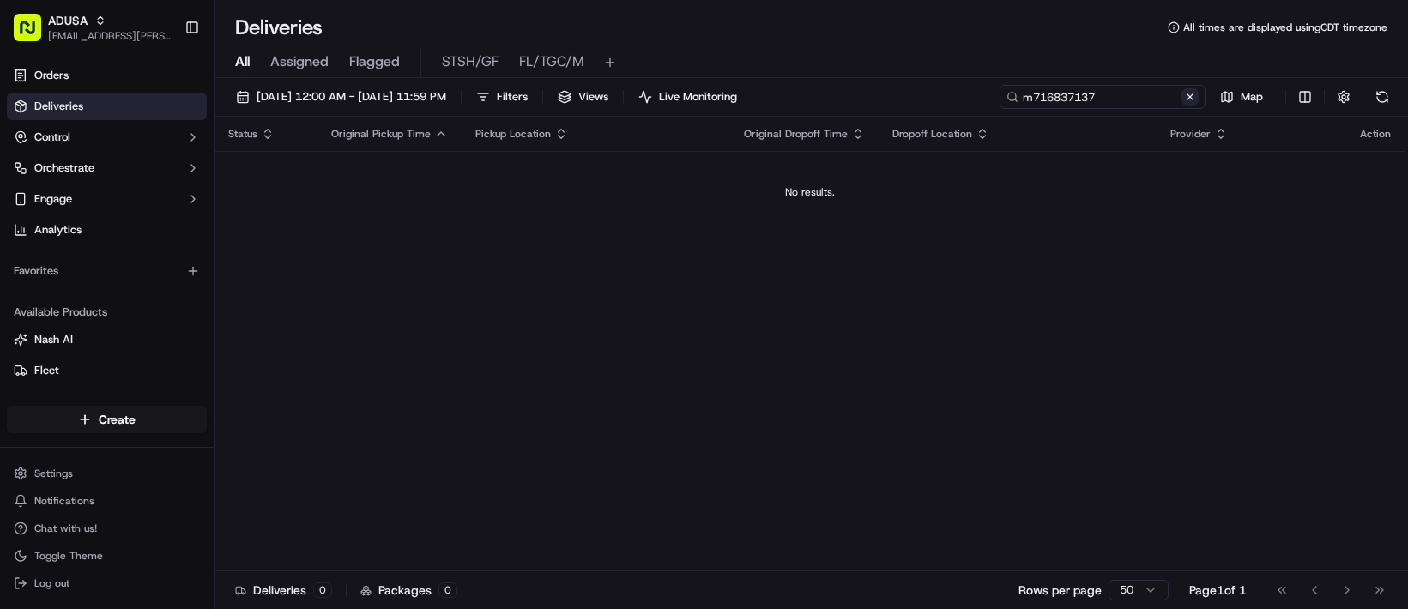
type input "m716837137"
click at [1051, 109] on div "m716837137 Map" at bounding box center [1222, 97] width 343 height 24
click at [1182, 106] on button at bounding box center [1190, 96] width 17 height 17
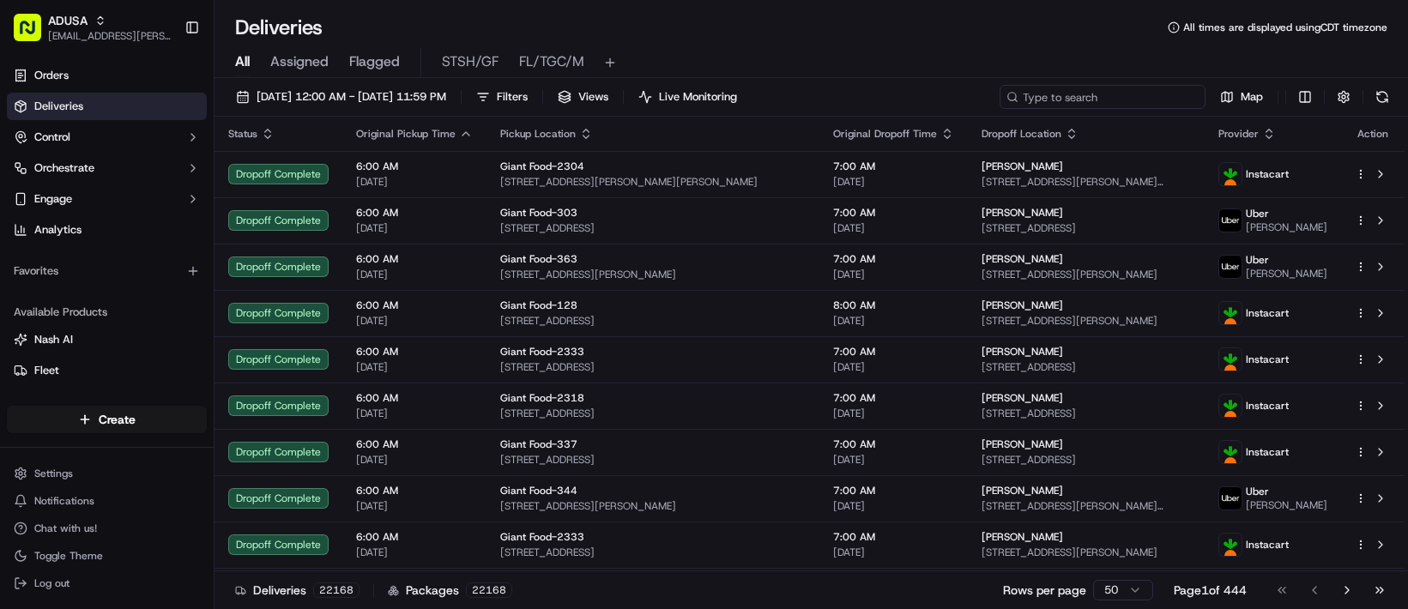
click at [1000, 109] on input at bounding box center [1103, 97] width 206 height 24
paste input "m715049347"
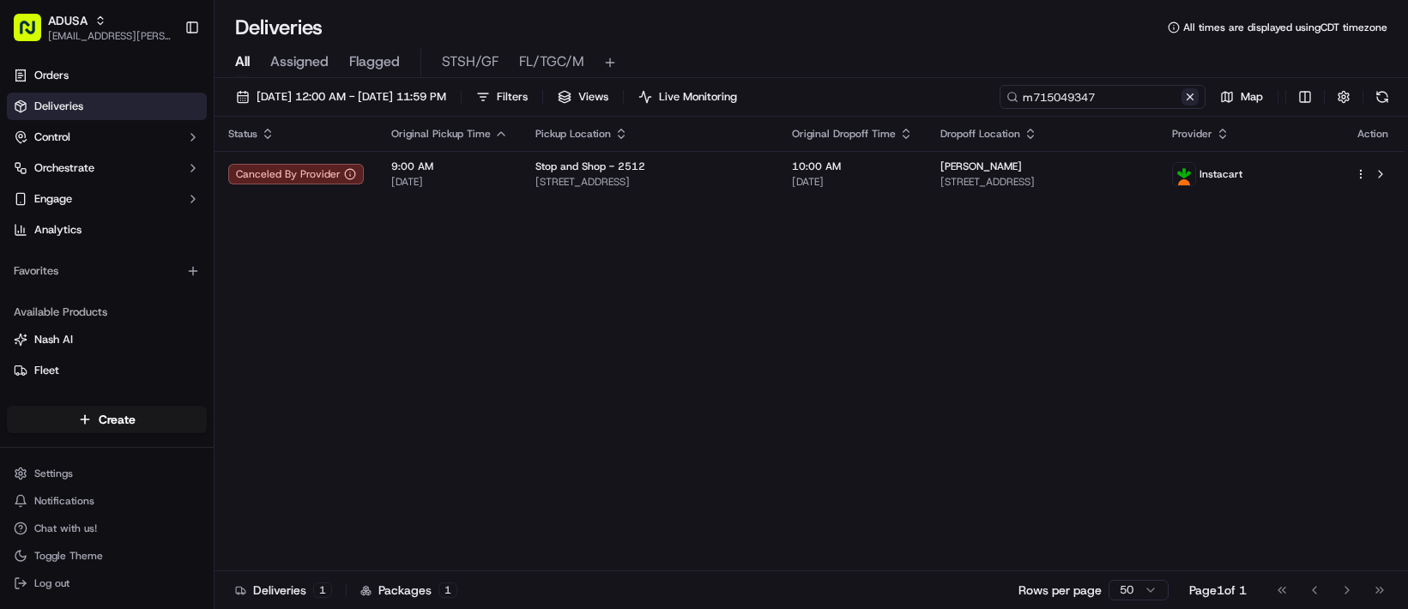
type input "m715049347"
click at [1051, 109] on div "m715049347 Map" at bounding box center [1222, 97] width 343 height 24
click at [1182, 106] on button at bounding box center [1190, 96] width 17 height 17
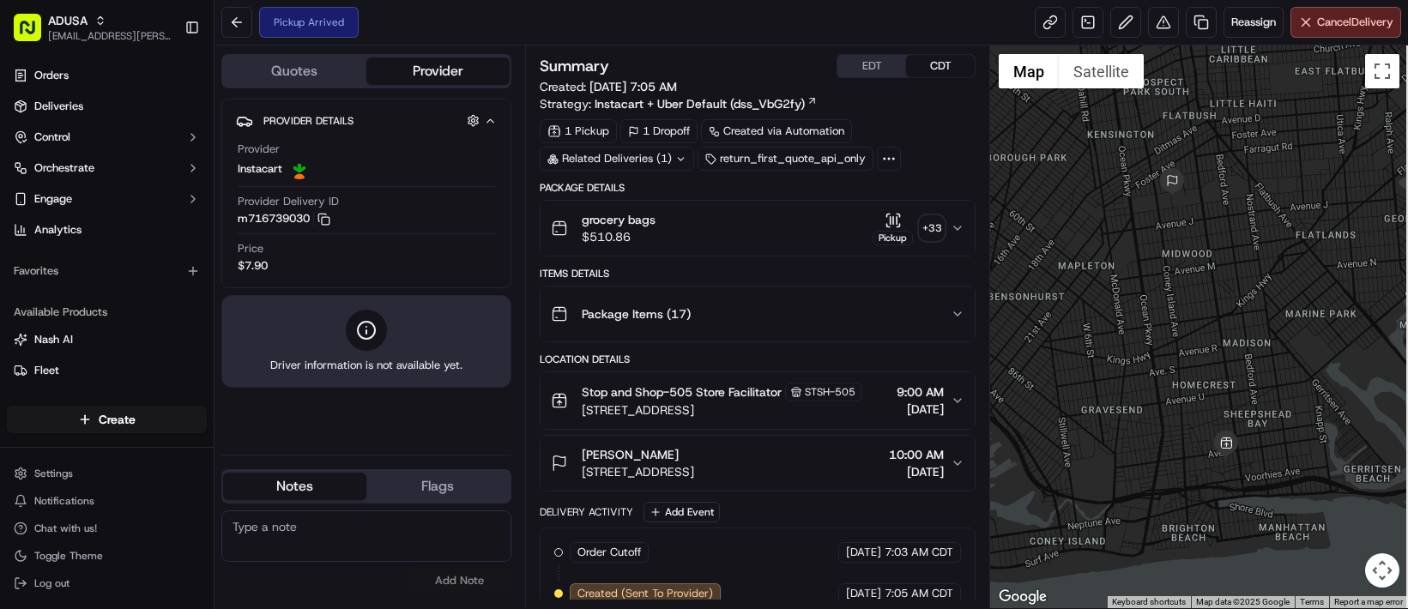
click at [295, 530] on textarea at bounding box center [366, 536] width 290 height 51
type textarea "Store suspects this order to be fraud. Does not want to give order to driver. P…"
click at [495, 584] on button "Add Note" at bounding box center [460, 581] width 103 height 24
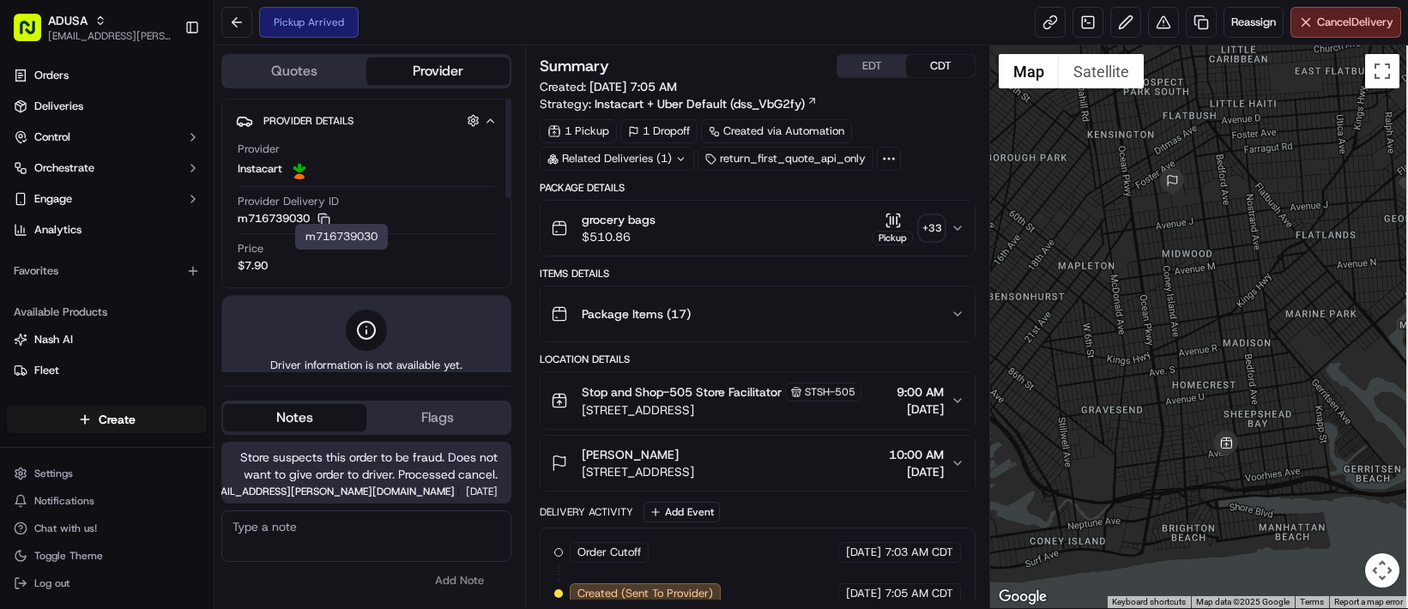
click at [330, 226] on icon "button" at bounding box center [324, 219] width 13 height 13
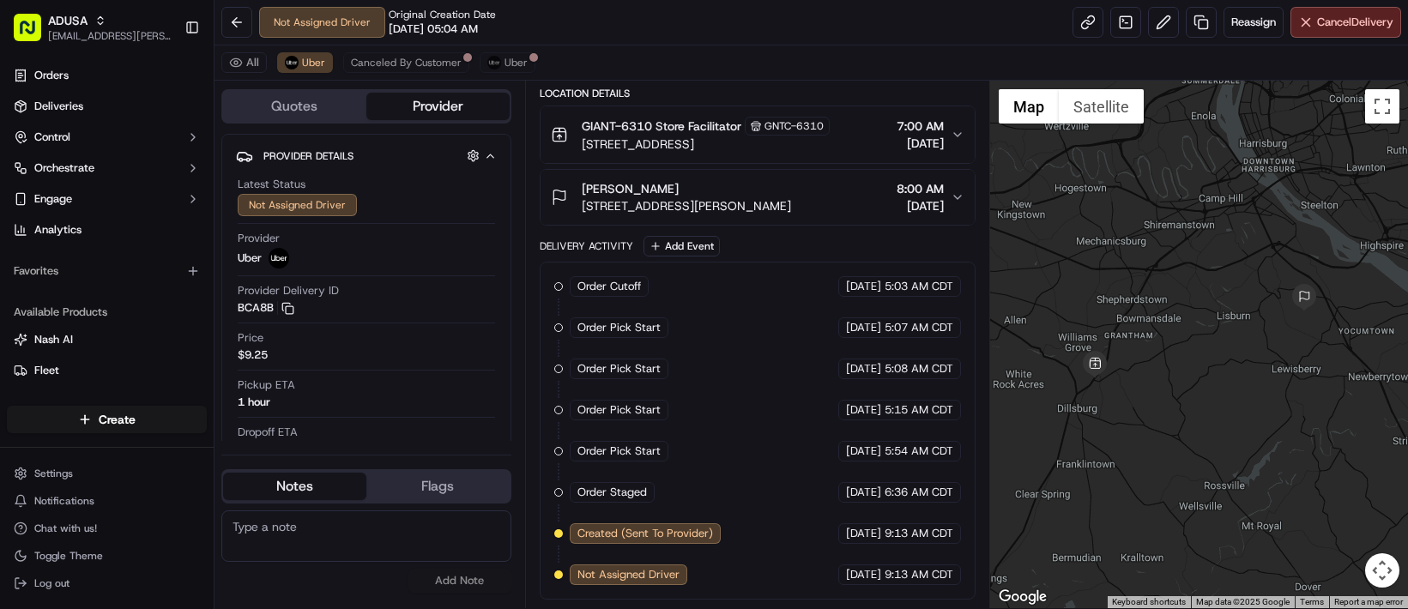
click at [380, 554] on textarea at bounding box center [366, 536] width 290 height 51
click at [1323, 38] on button "Cancel Delivery" at bounding box center [1346, 22] width 111 height 31
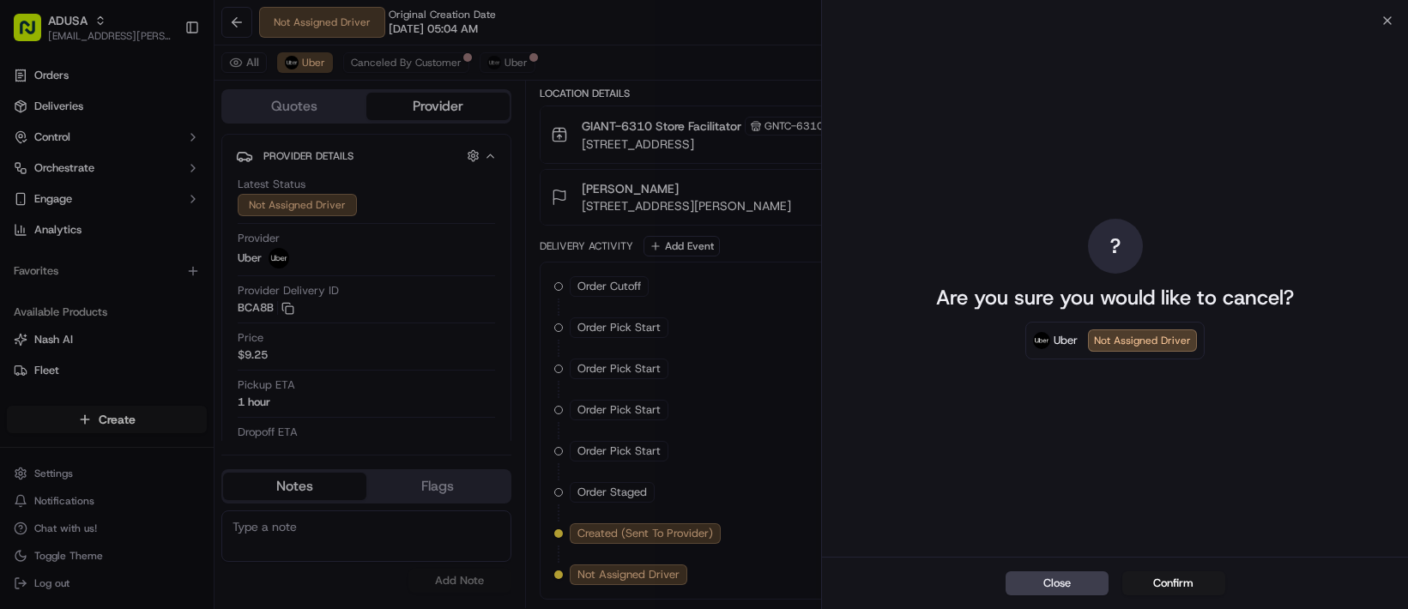
click at [1165, 578] on button "Confirm" at bounding box center [1174, 584] width 103 height 24
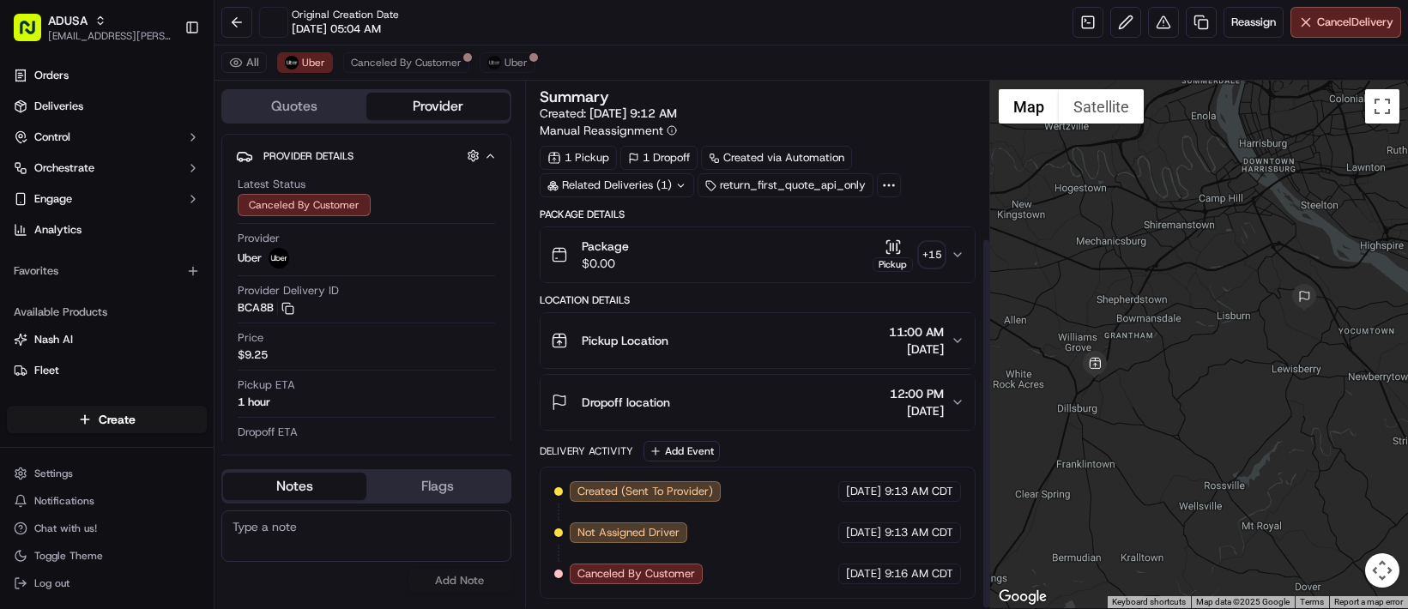
scroll to position [710, 0]
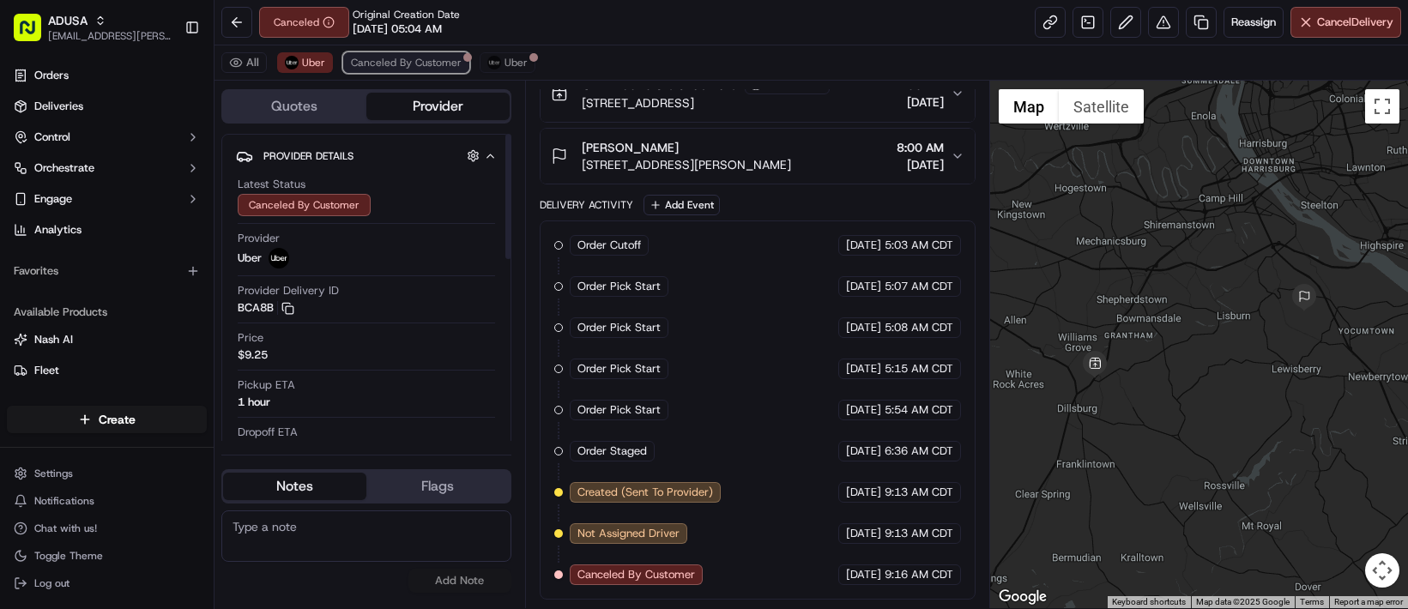
click at [462, 70] on span "Canceled By Customer" at bounding box center [406, 63] width 111 height 14
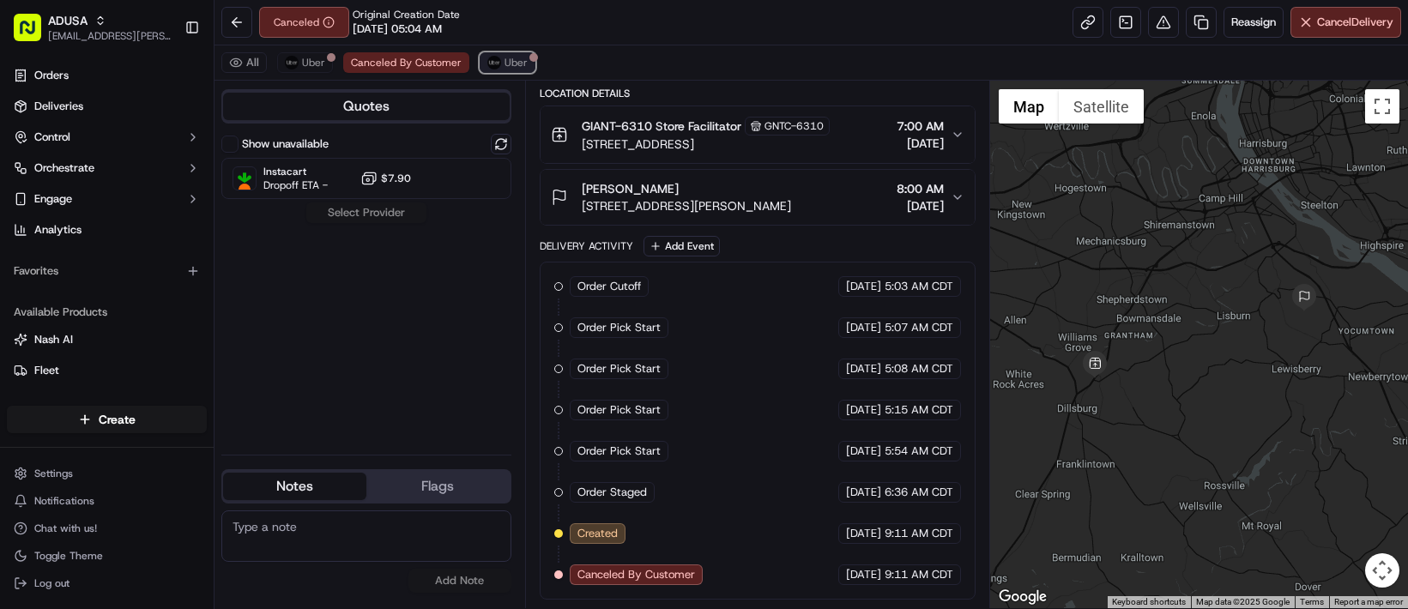
click at [528, 70] on span "Uber" at bounding box center [516, 63] width 23 height 14
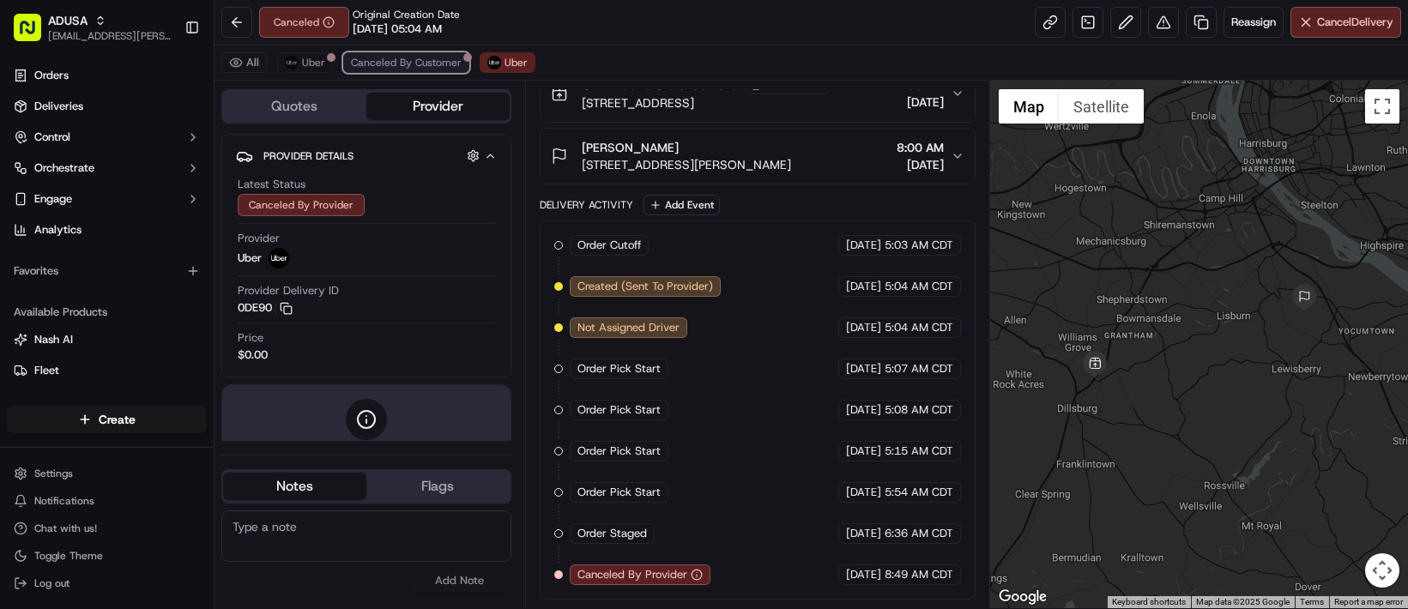
click at [462, 70] on span "Canceled By Customer" at bounding box center [406, 63] width 111 height 14
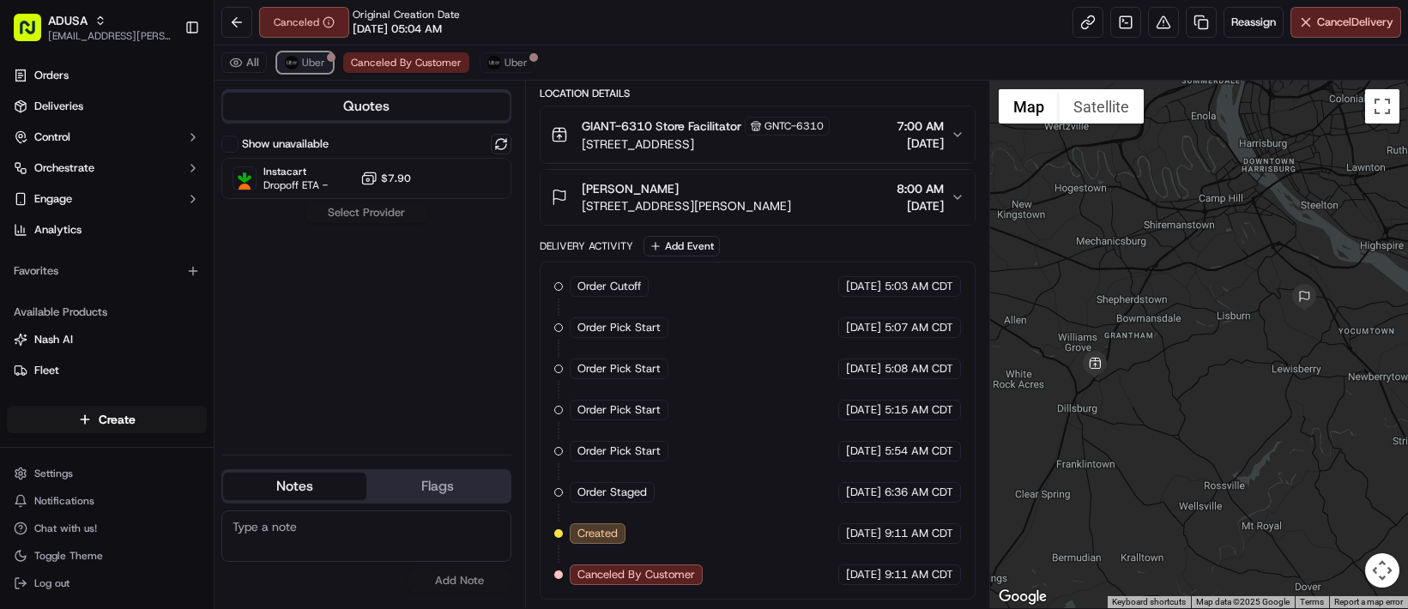
click at [325, 70] on span "Uber" at bounding box center [313, 63] width 23 height 14
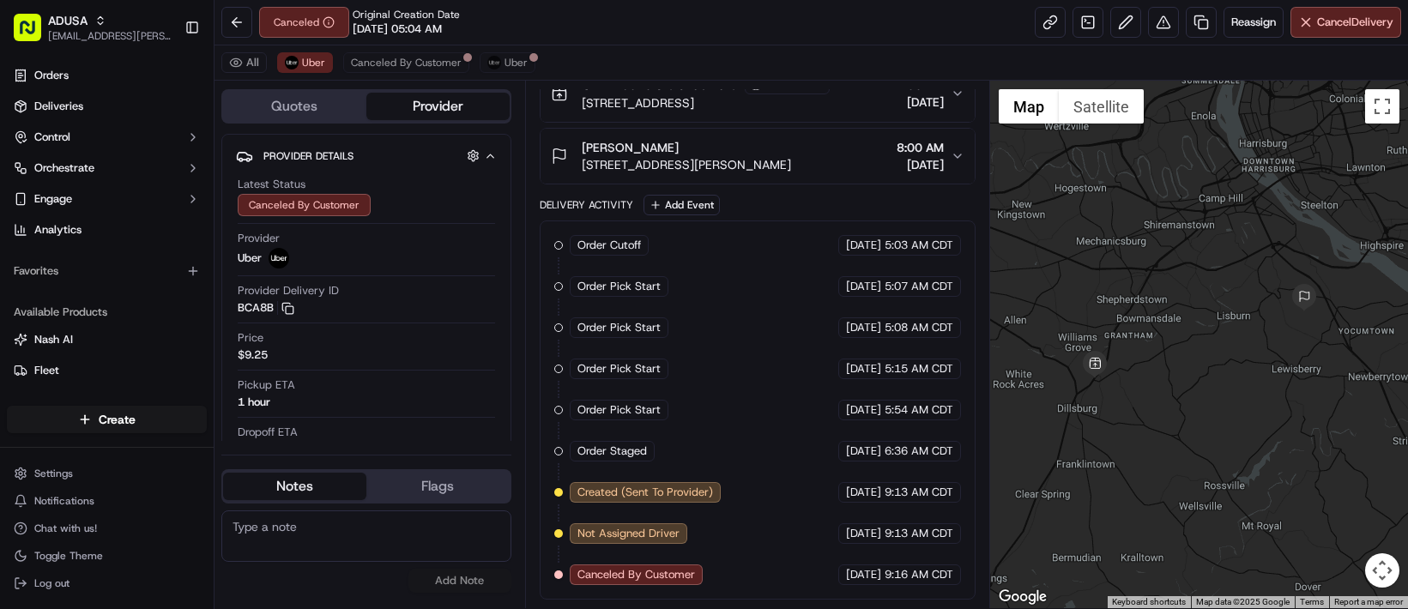
click at [344, 561] on textarea at bounding box center [366, 536] width 290 height 51
type textarea "CC called over to cancel the order, customer no longer wants it."
click at [463, 590] on button "Add Note" at bounding box center [460, 581] width 103 height 24
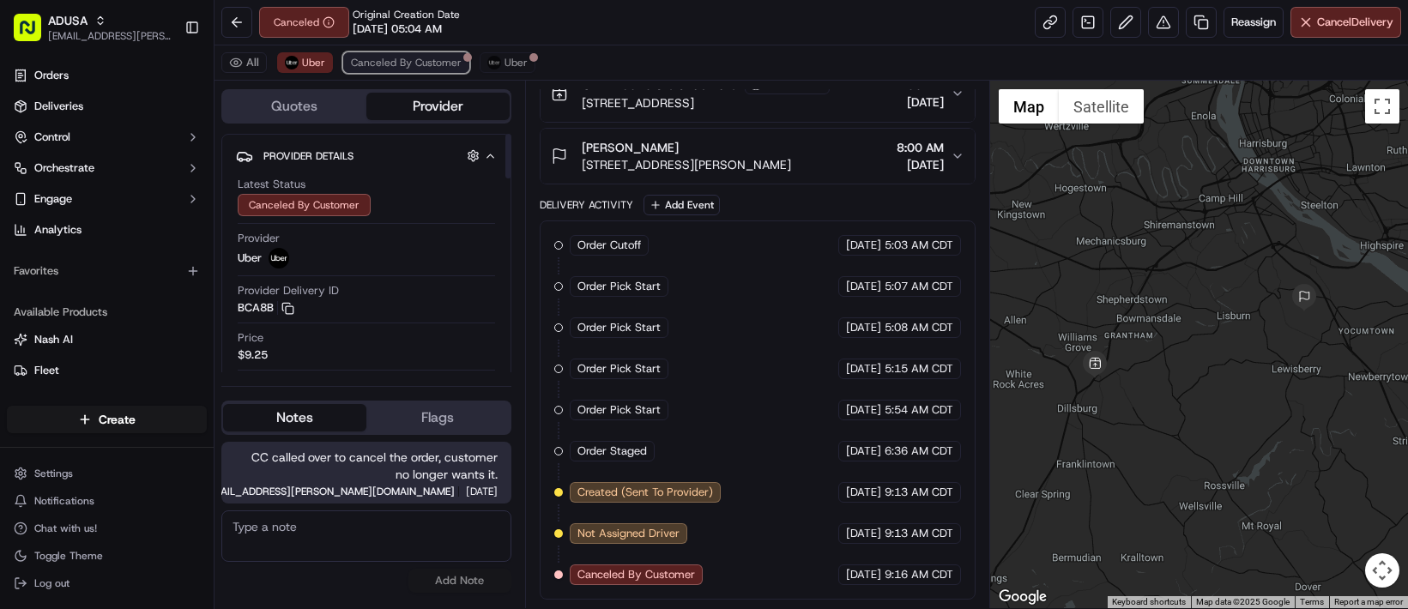
click at [455, 70] on span "Canceled By Customer" at bounding box center [406, 63] width 111 height 14
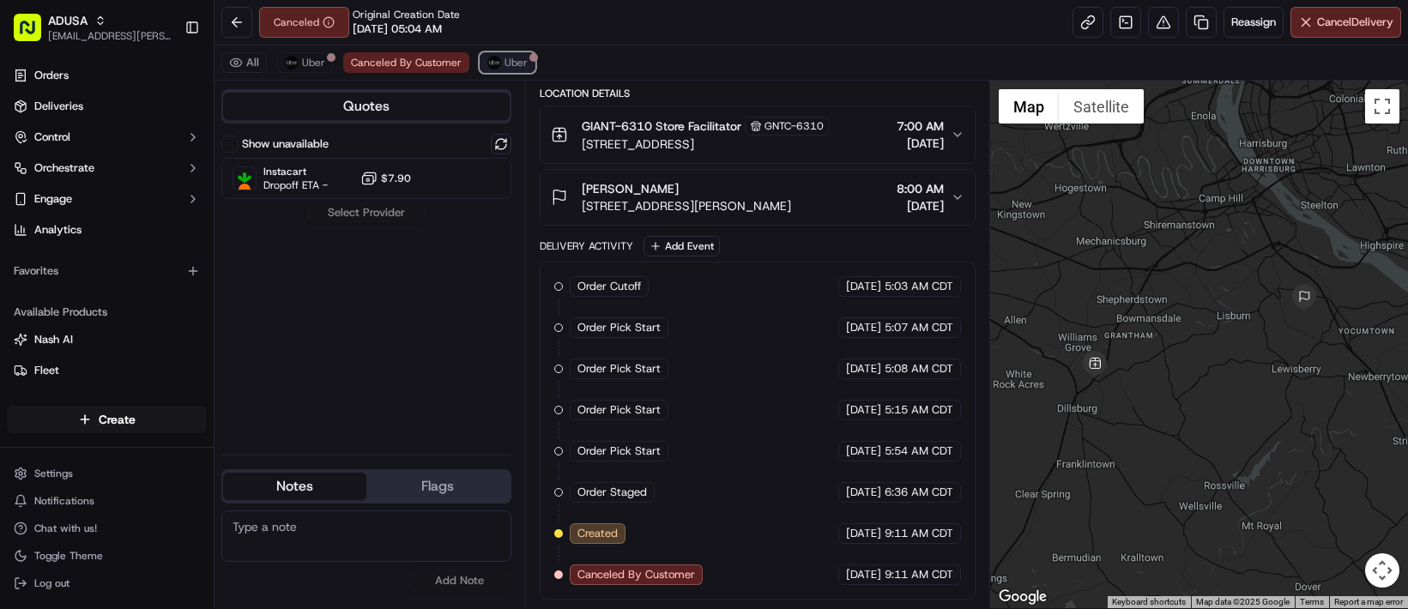
click at [528, 70] on span "Uber" at bounding box center [516, 63] width 23 height 14
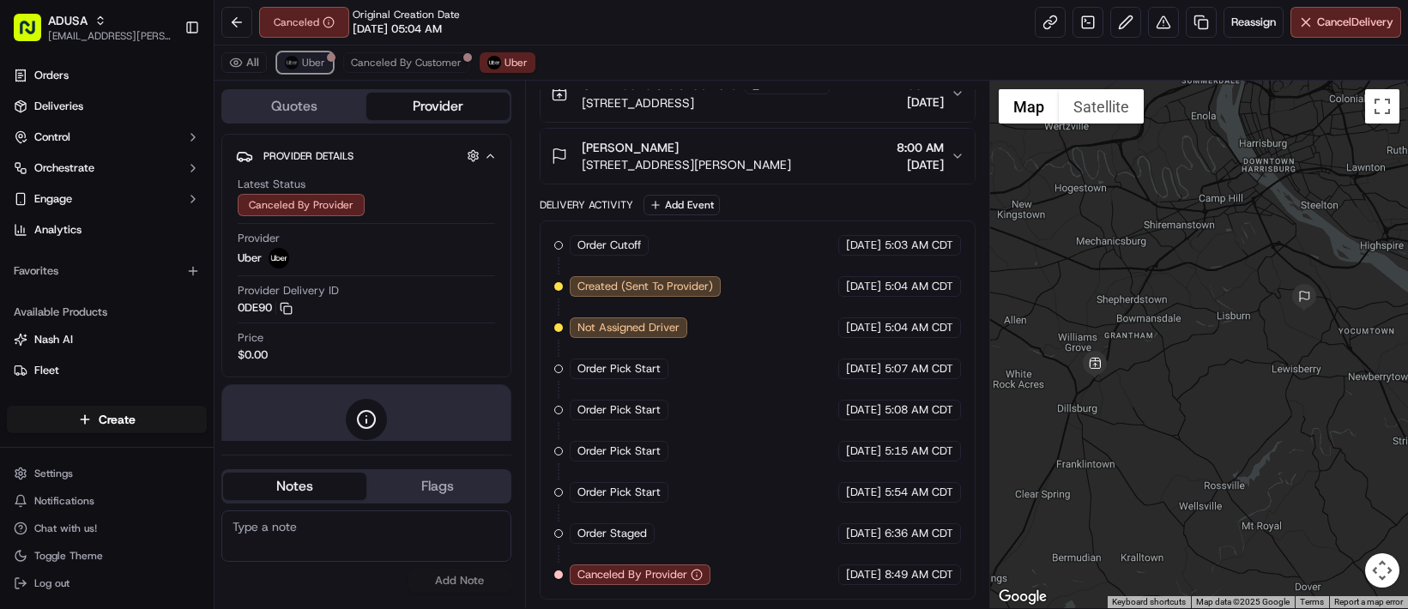
click at [325, 70] on span "Uber" at bounding box center [313, 63] width 23 height 14
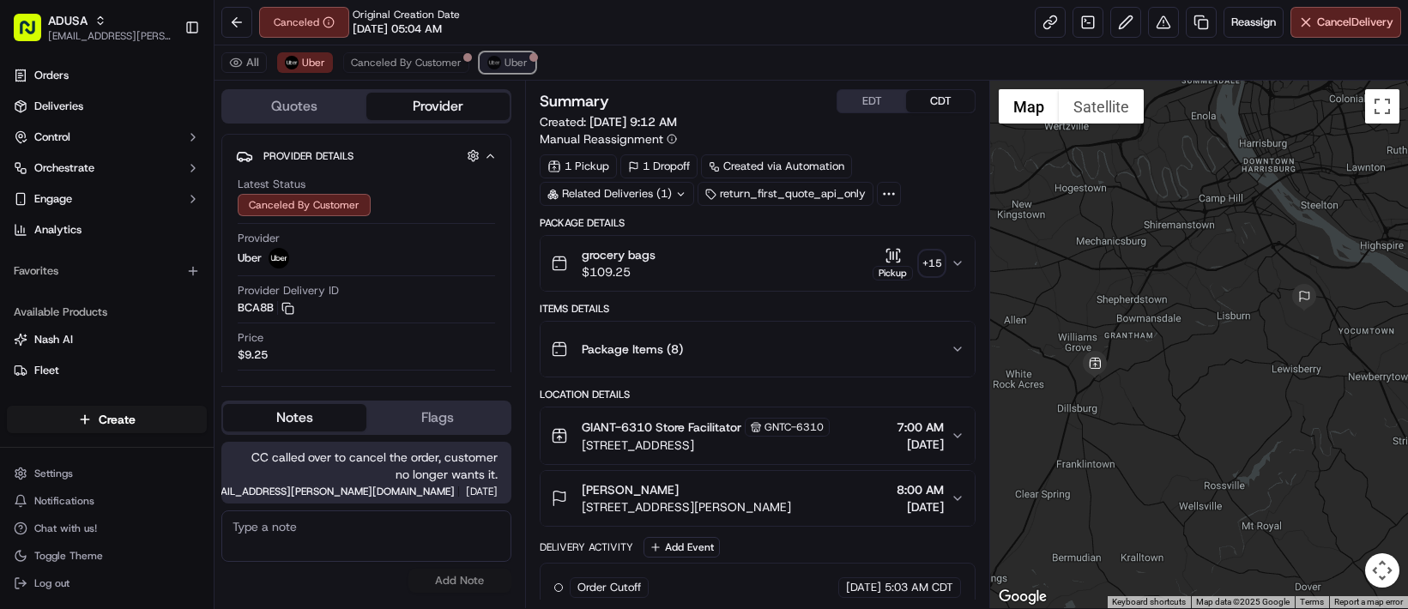
click at [528, 70] on span "Uber" at bounding box center [516, 63] width 23 height 14
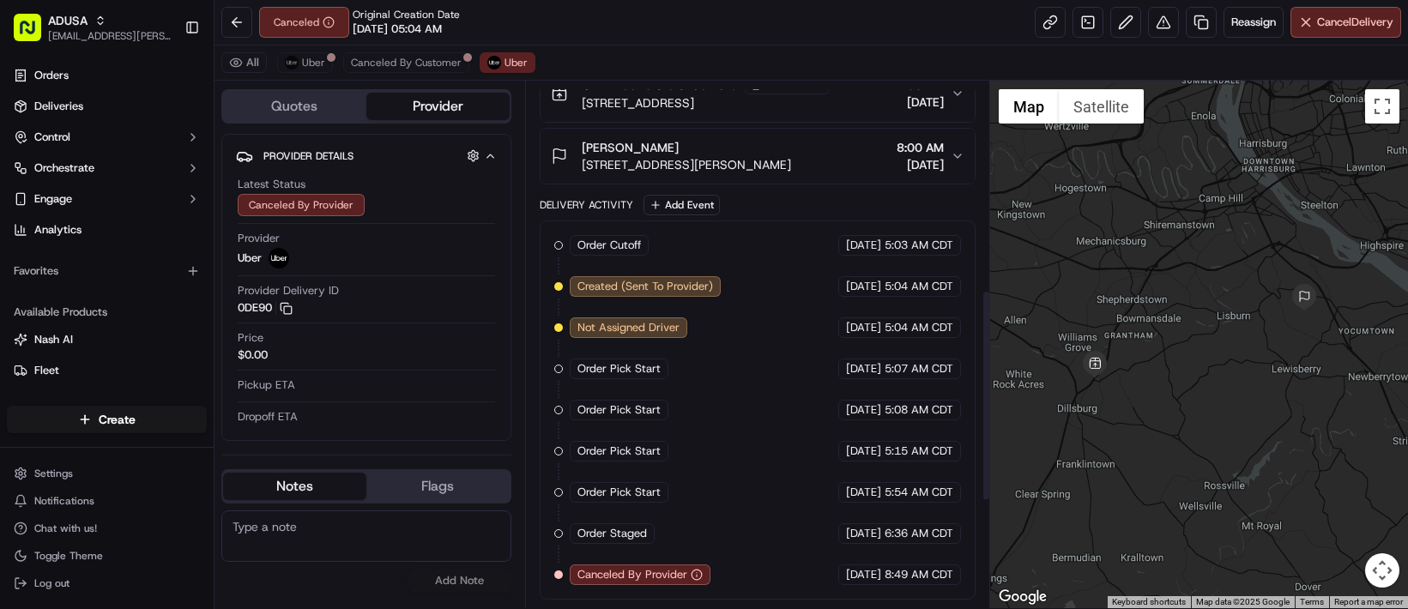
scroll to position [780, 0]
click at [462, 70] on span "Canceled By Customer" at bounding box center [406, 63] width 111 height 14
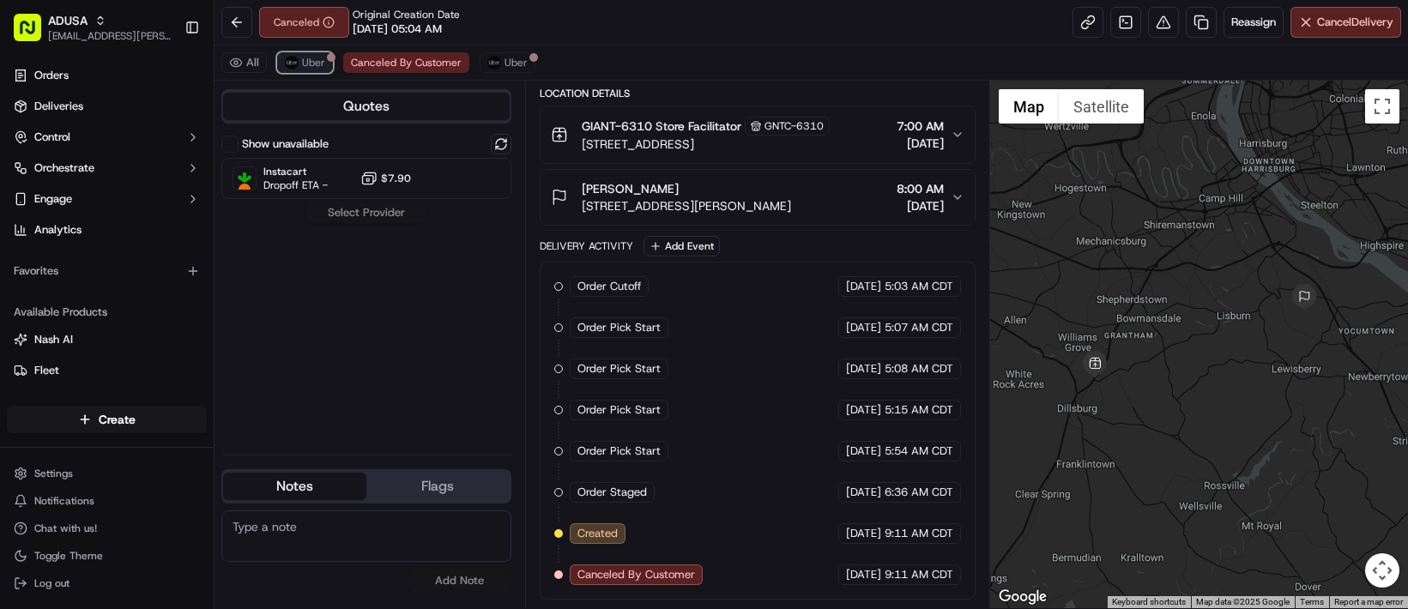
click at [299, 70] on img at bounding box center [292, 63] width 14 height 14
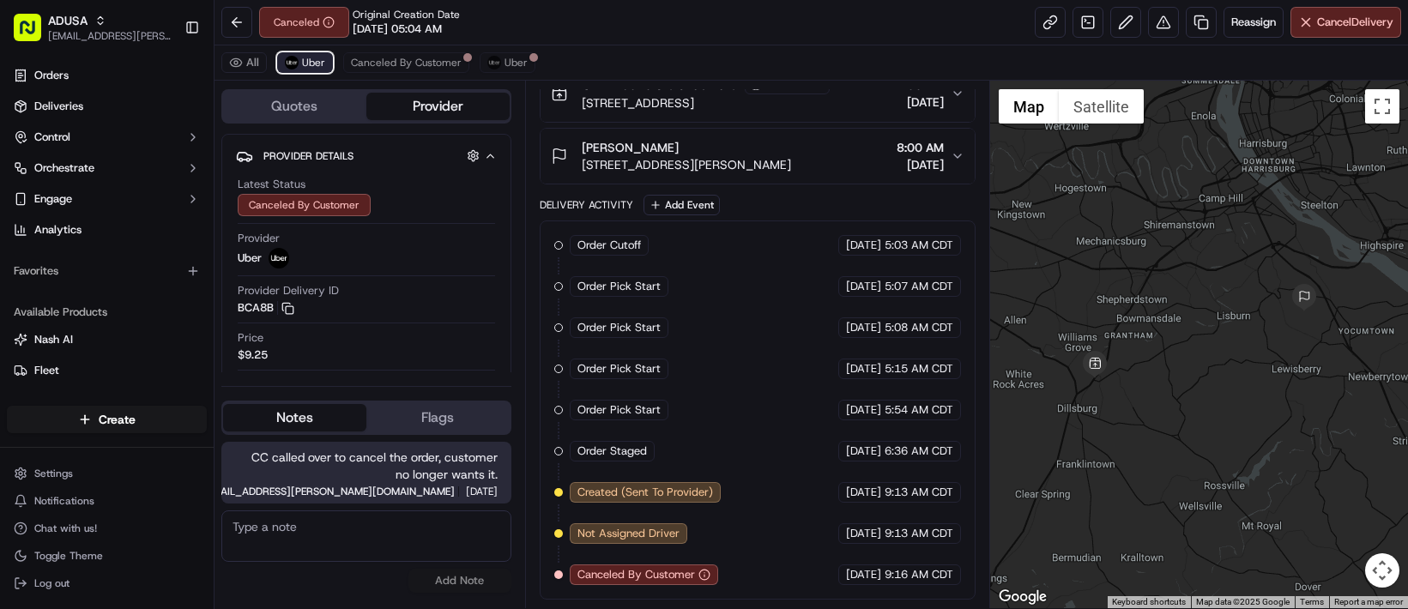
scroll to position [780, 0]
click at [528, 70] on span "Uber" at bounding box center [516, 63] width 23 height 14
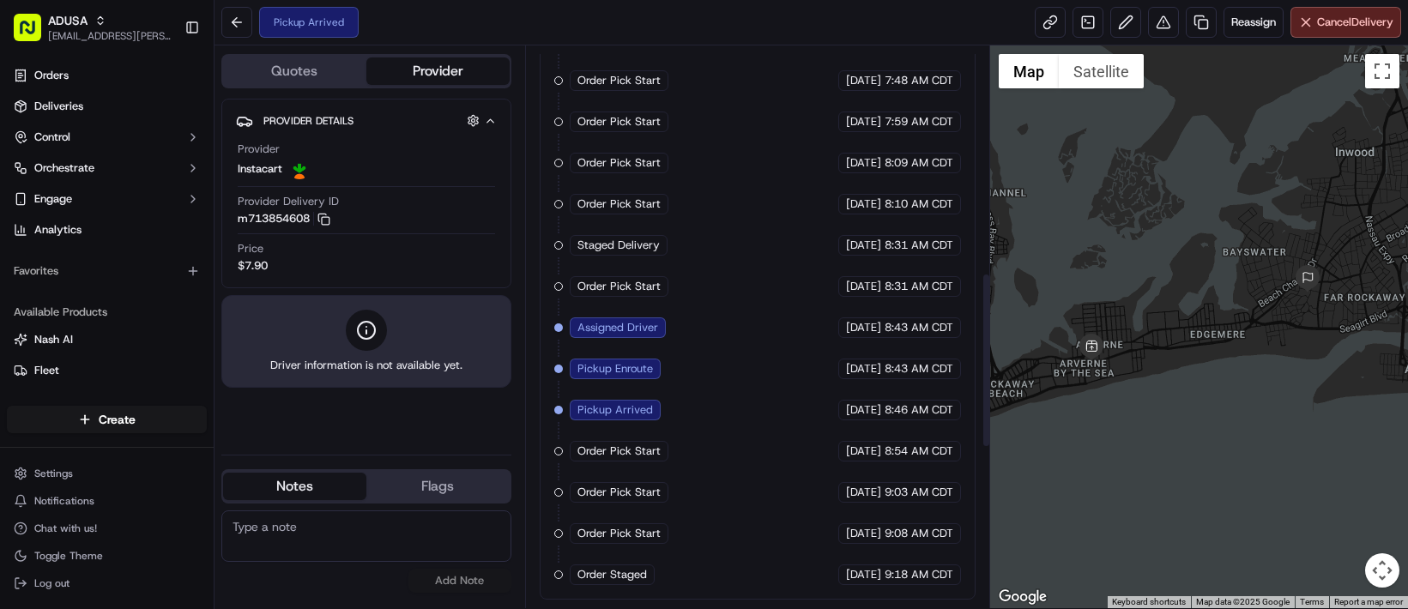
scroll to position [723, 0]
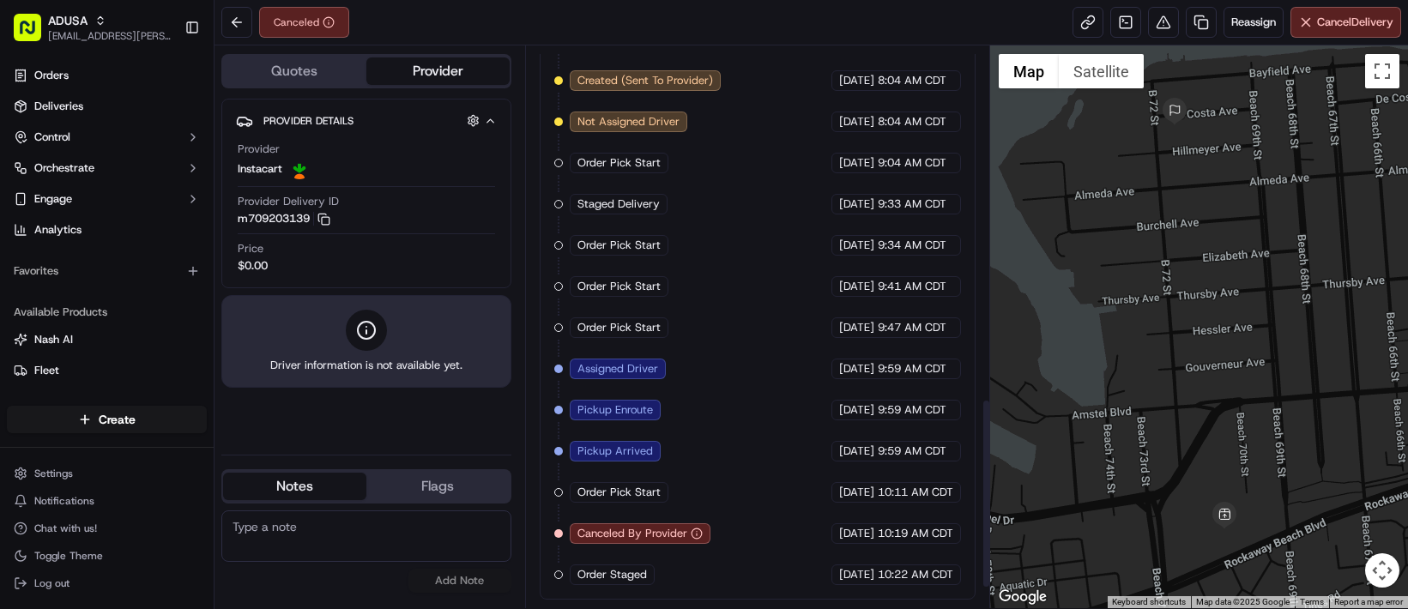
scroll to position [1097, 0]
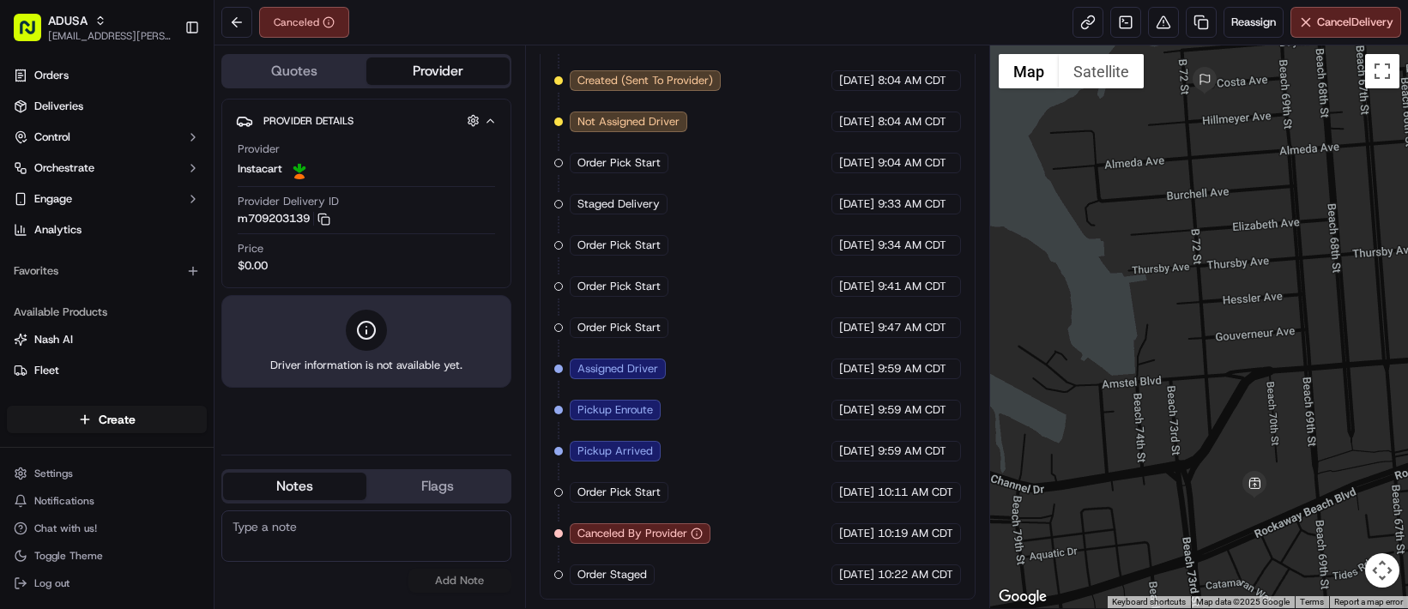
drag, startPoint x: 1246, startPoint y: 487, endPoint x: 1201, endPoint y: 405, distance: 94.1
click at [1201, 405] on div at bounding box center [1199, 326] width 418 height 563
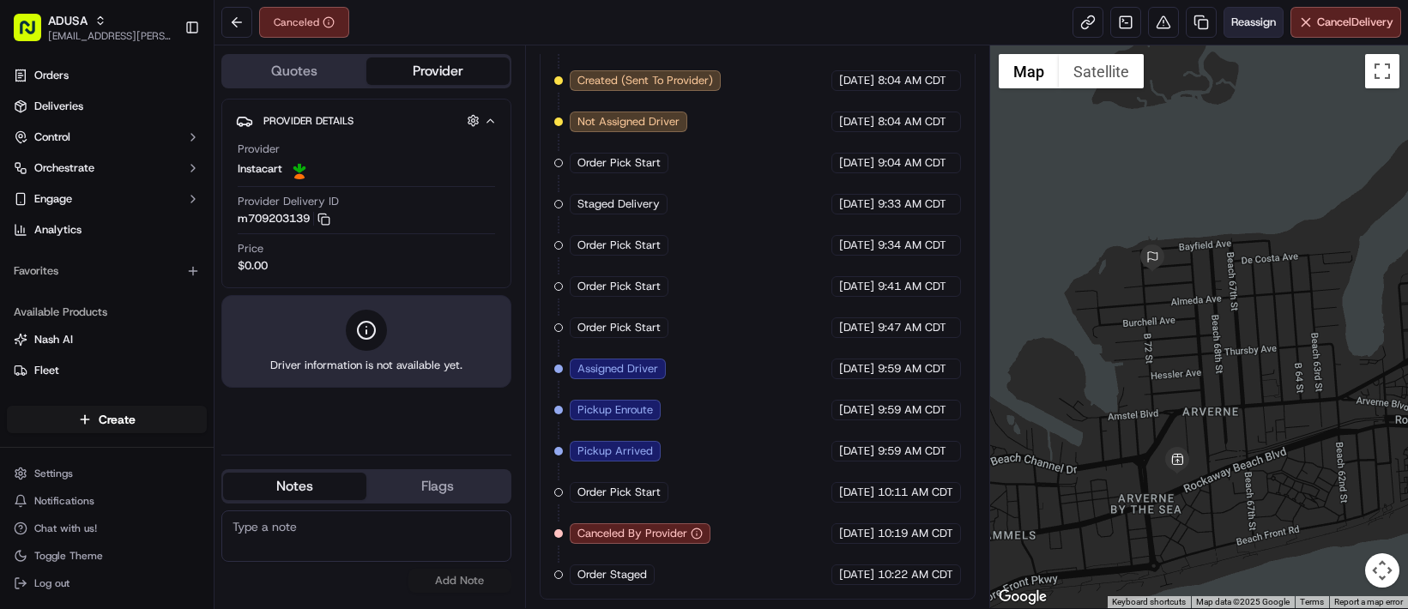
click at [1232, 27] on span "Reassign" at bounding box center [1254, 22] width 45 height 15
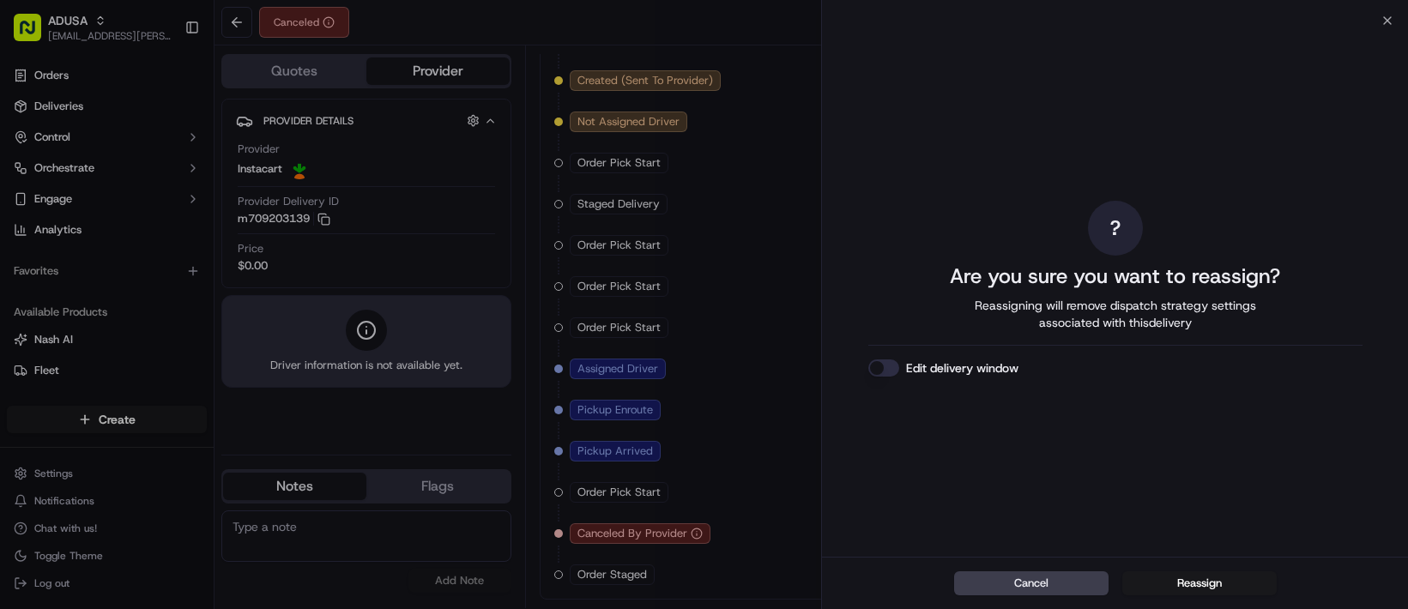
click at [879, 377] on button "Edit delivery window" at bounding box center [884, 368] width 31 height 17
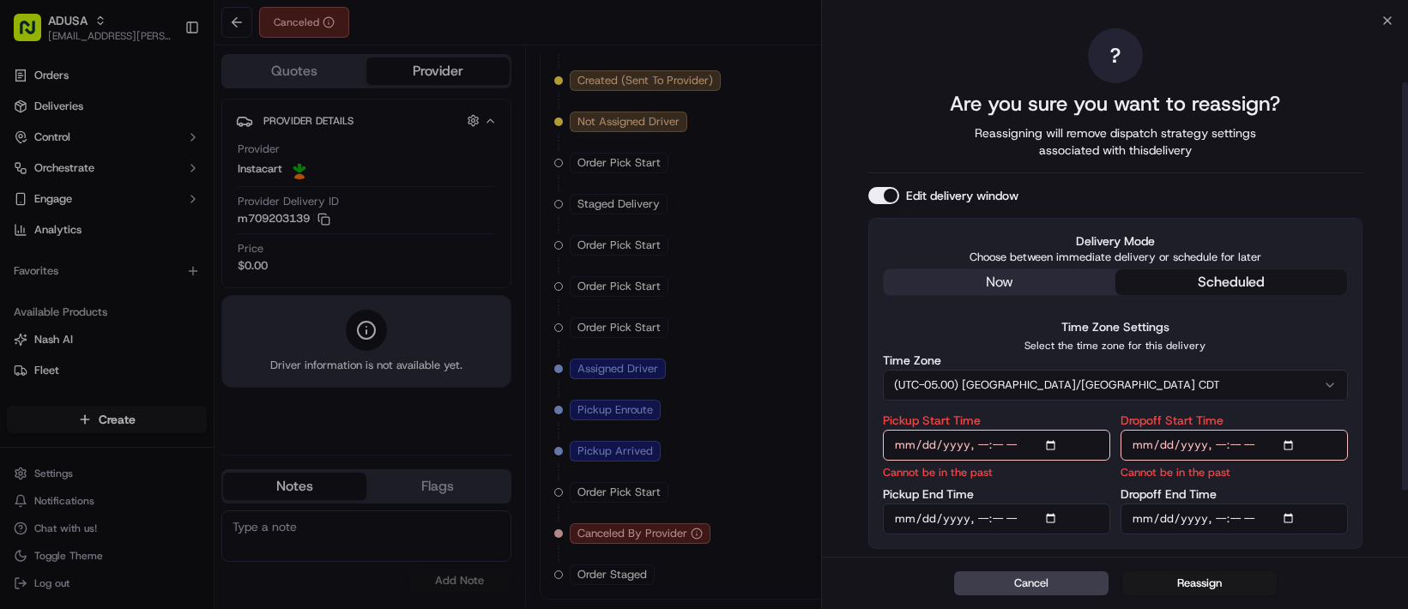
scroll to position [140, 0]
click at [1072, 370] on button "(UTC-05.00) [GEOGRAPHIC_DATA]/[GEOGRAPHIC_DATA] CDT" at bounding box center [1115, 385] width 465 height 31
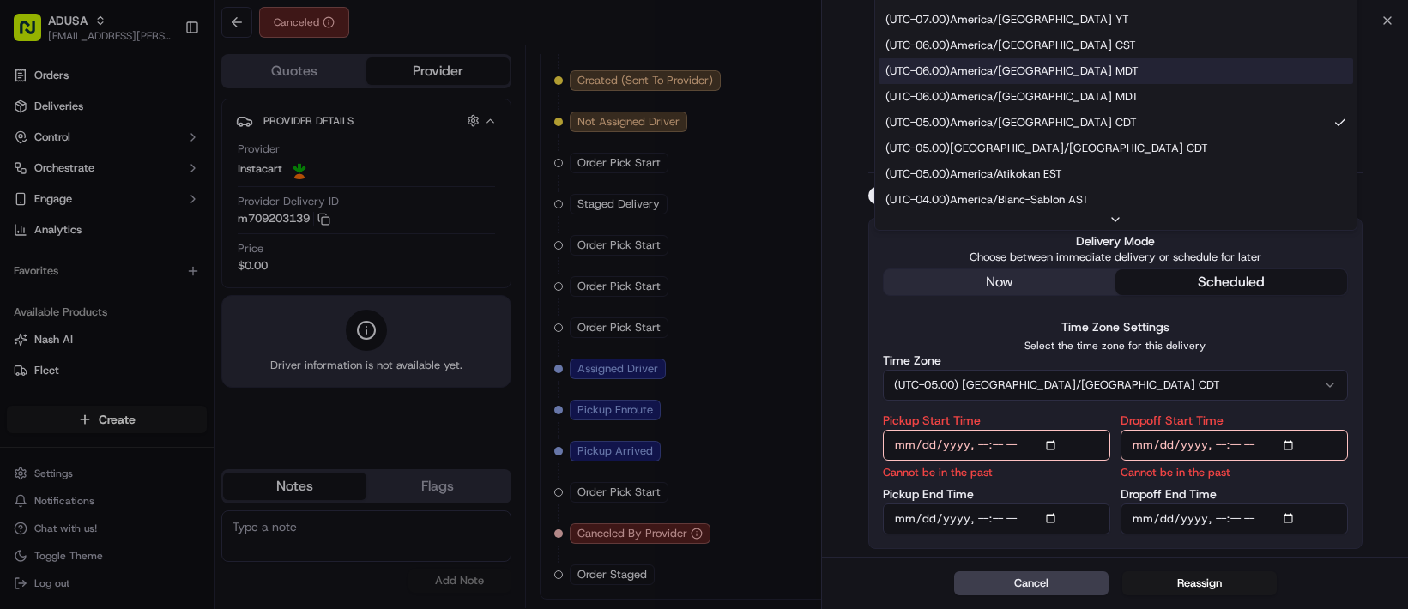
scroll to position [172, 0]
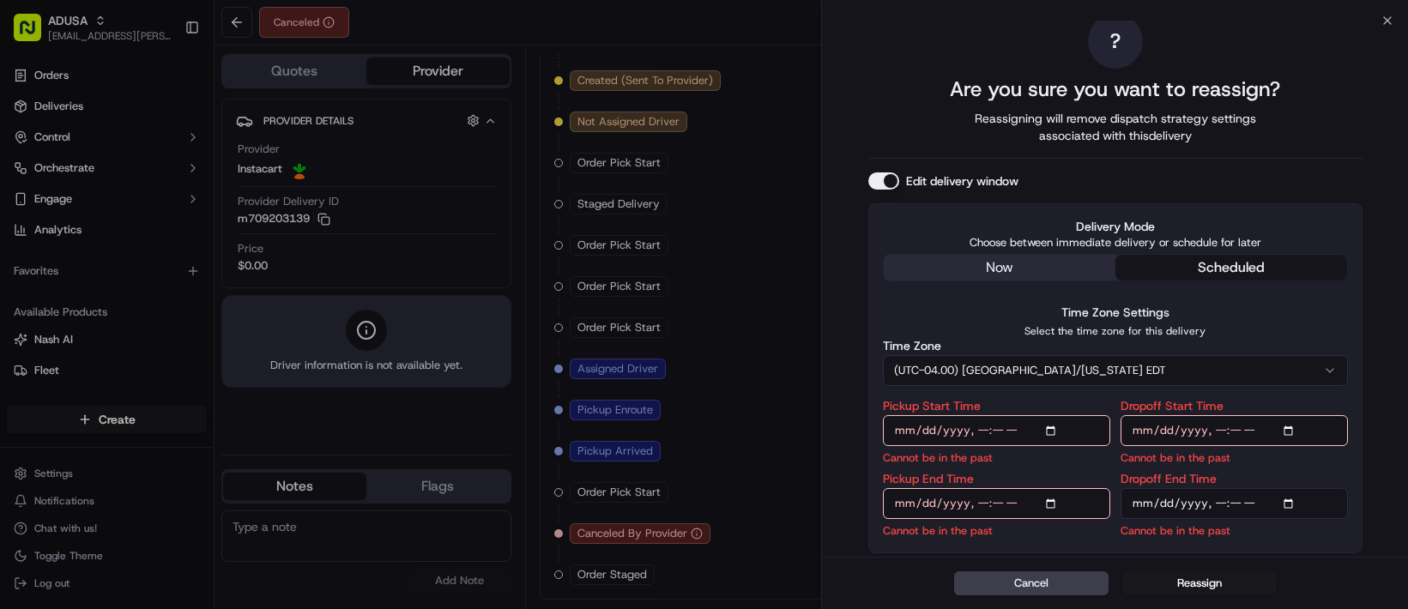
click at [994, 415] on input "Pickup Start Time" at bounding box center [996, 430] width 227 height 31
type input "[DATE]T12:30"
click at [996, 506] on input "Pickup End Time" at bounding box center [996, 503] width 227 height 31
click at [1008, 503] on input "Pickup End Time" at bounding box center [996, 503] width 227 height 31
click at [1044, 506] on input "Pickup End Time" at bounding box center [996, 503] width 227 height 31
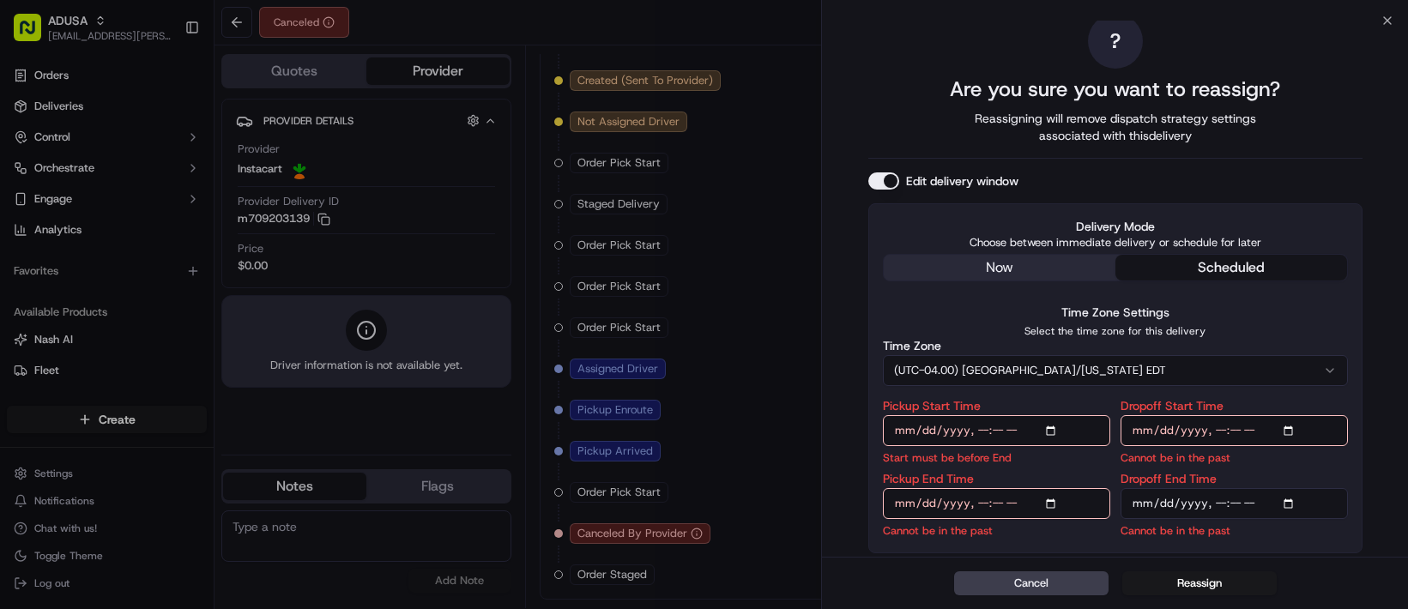
type input "[DATE]T13:00"
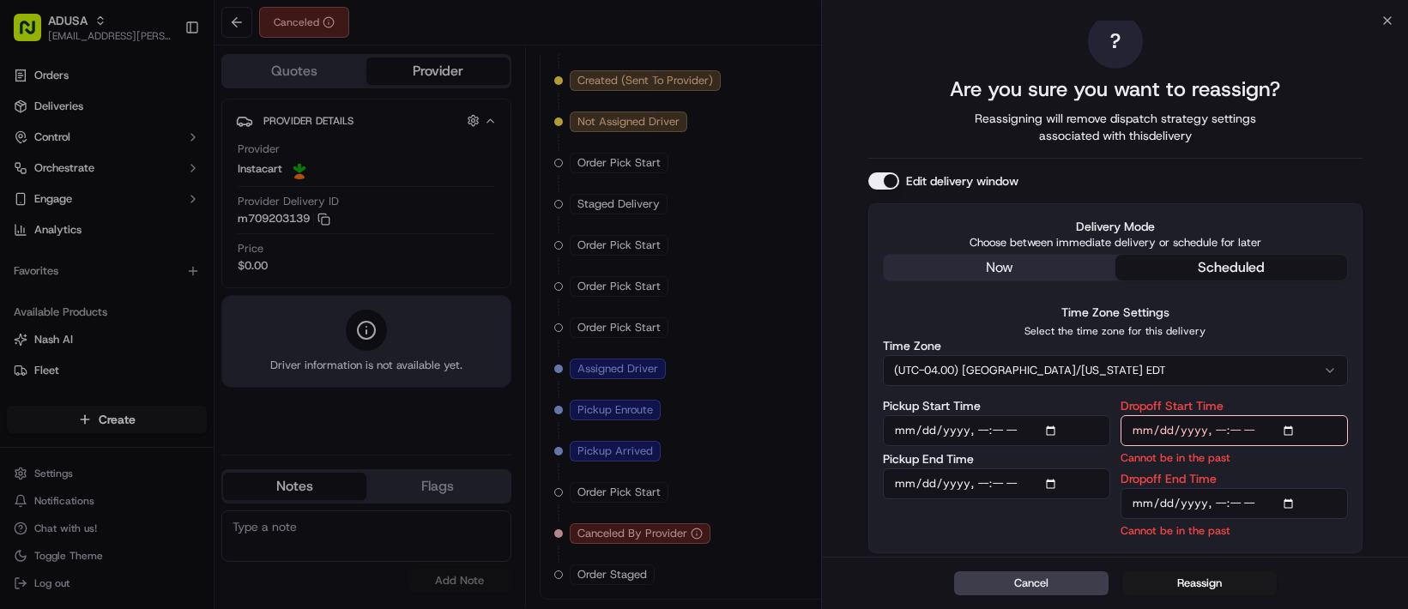
click at [1239, 415] on input "Dropoff Start Time" at bounding box center [1234, 430] width 227 height 31
click at [1290, 415] on input "Dropoff Start Time" at bounding box center [1234, 430] width 227 height 31
type input "[DATE]T13:00"
click at [1242, 508] on input "Dropoff End Time" at bounding box center [1234, 503] width 227 height 31
click at [1264, 500] on input "Dropoff End Time" at bounding box center [1234, 503] width 227 height 31
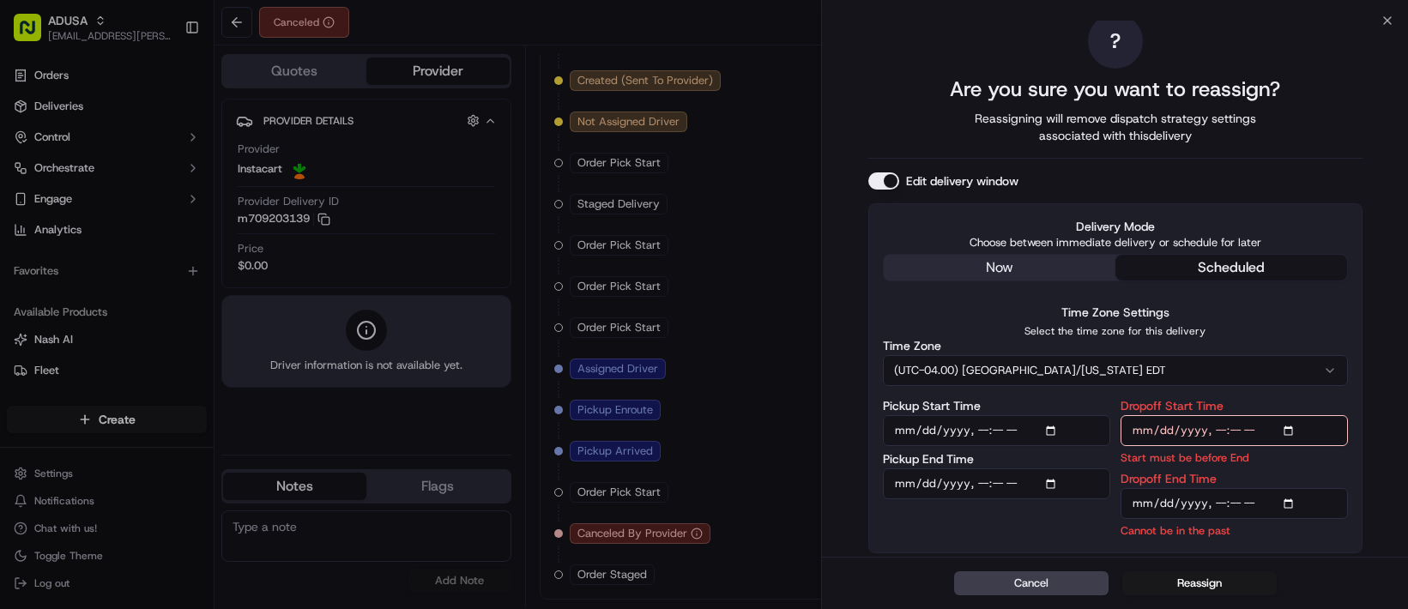
type input "[DATE]T13:30"
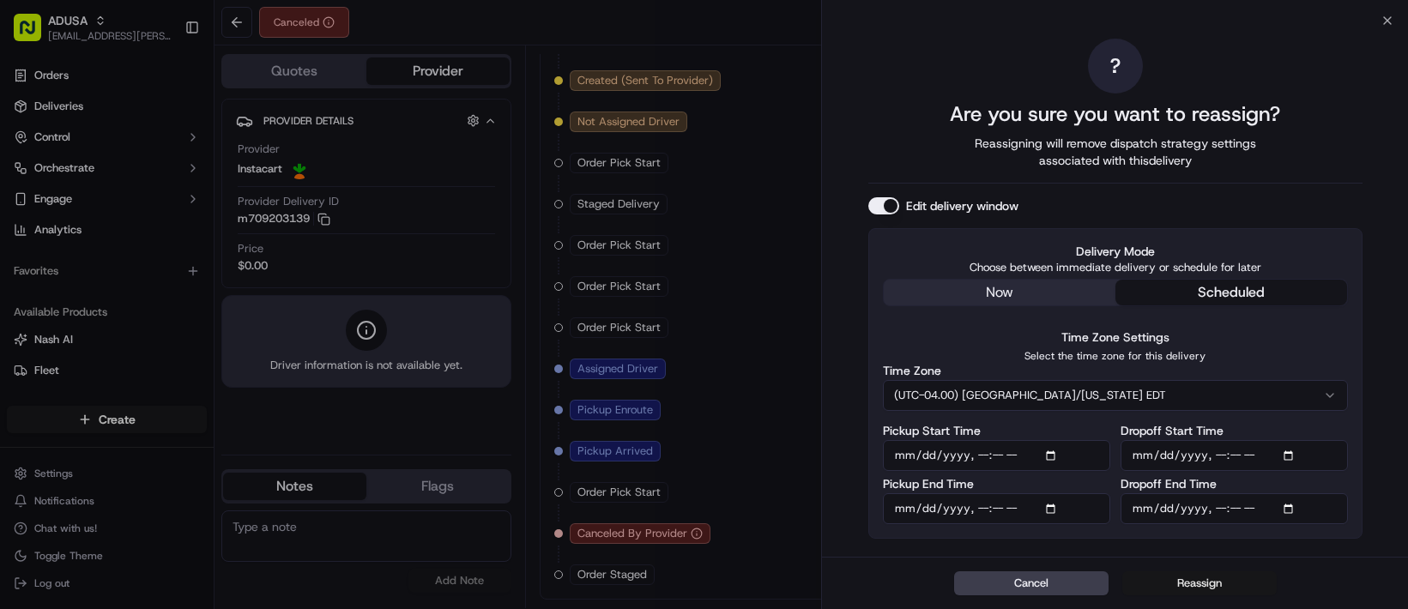
click at [1218, 577] on button "Reassign" at bounding box center [1200, 584] width 154 height 24
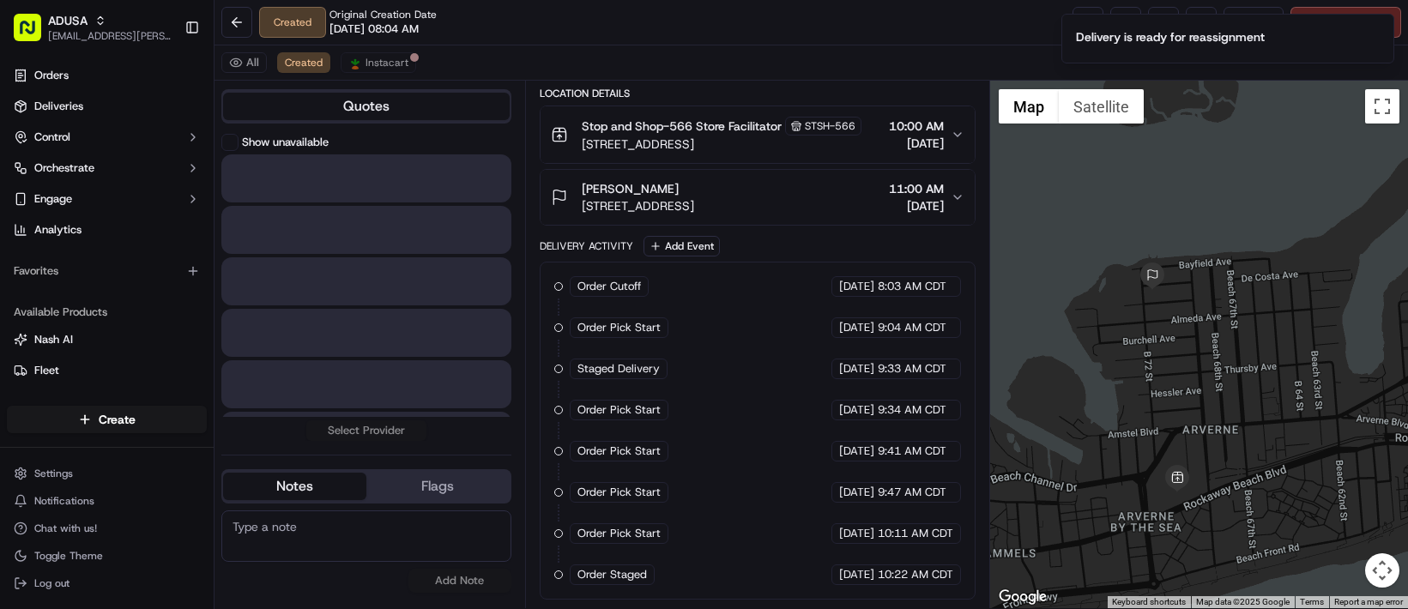
scroll to position [710, 0]
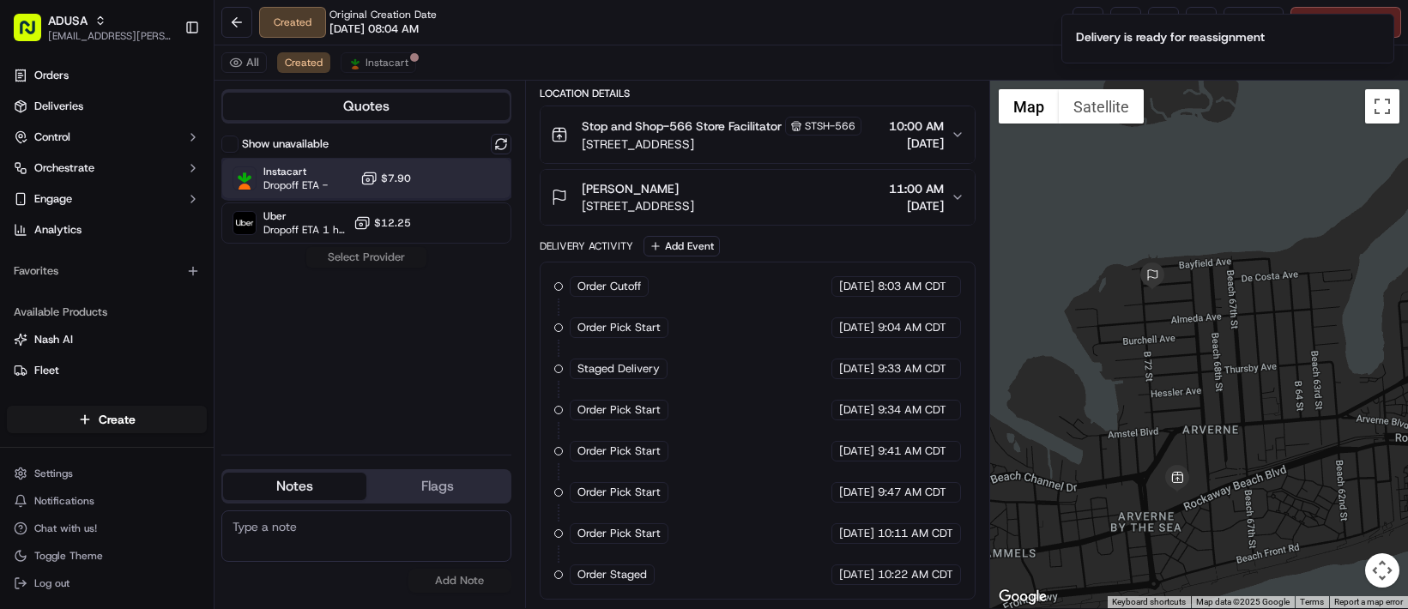
click at [445, 199] on div "Instacart Dropoff ETA - $7.90" at bounding box center [366, 178] width 290 height 41
click at [424, 268] on button "Assign Provider" at bounding box center [367, 257] width 122 height 21
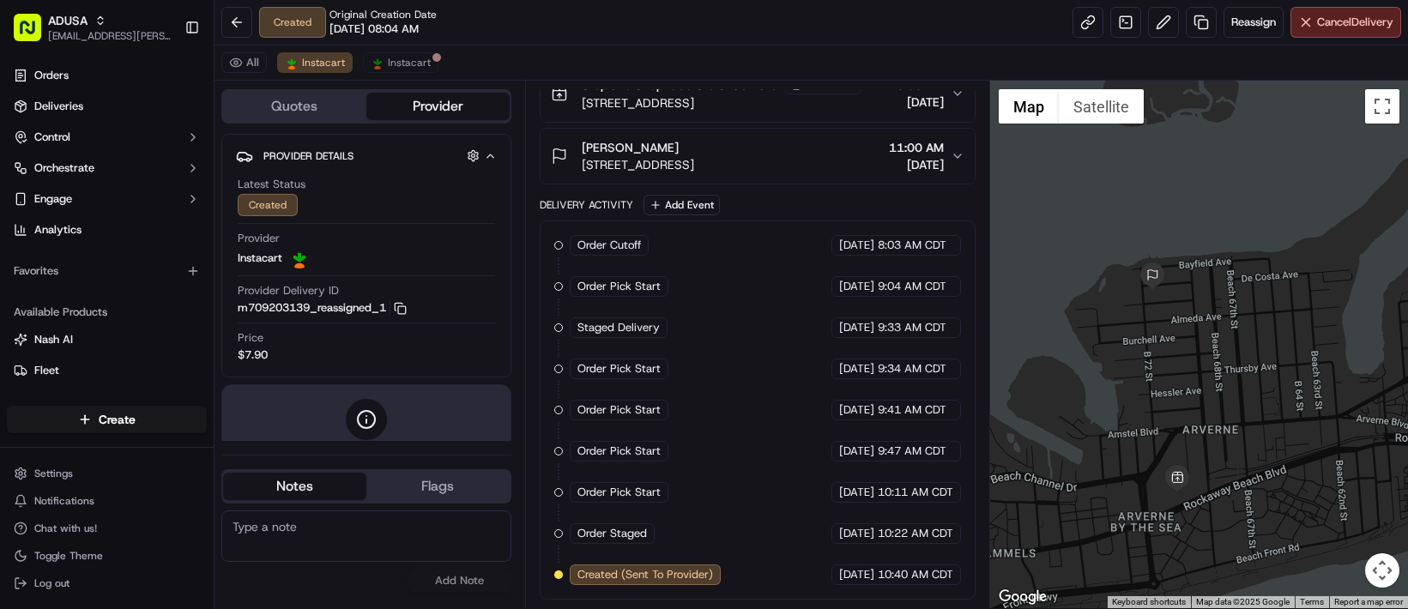
scroll to position [851, 0]
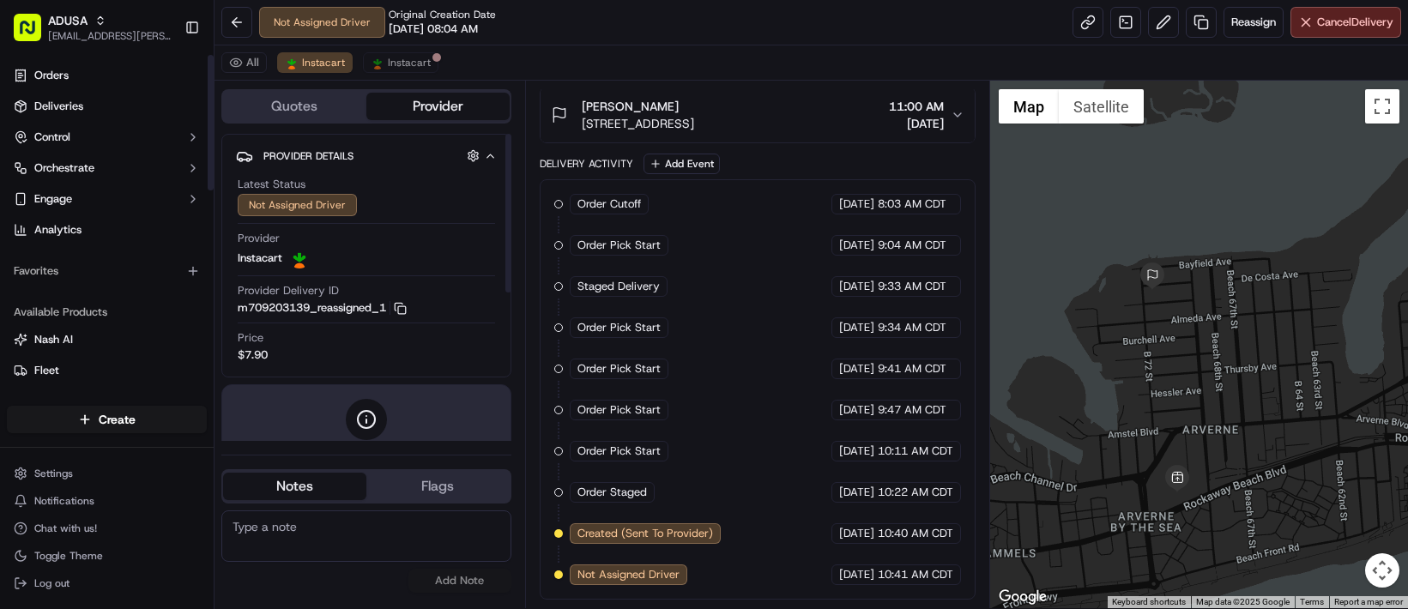
click at [398, 541] on textarea at bounding box center [366, 536] width 290 height 51
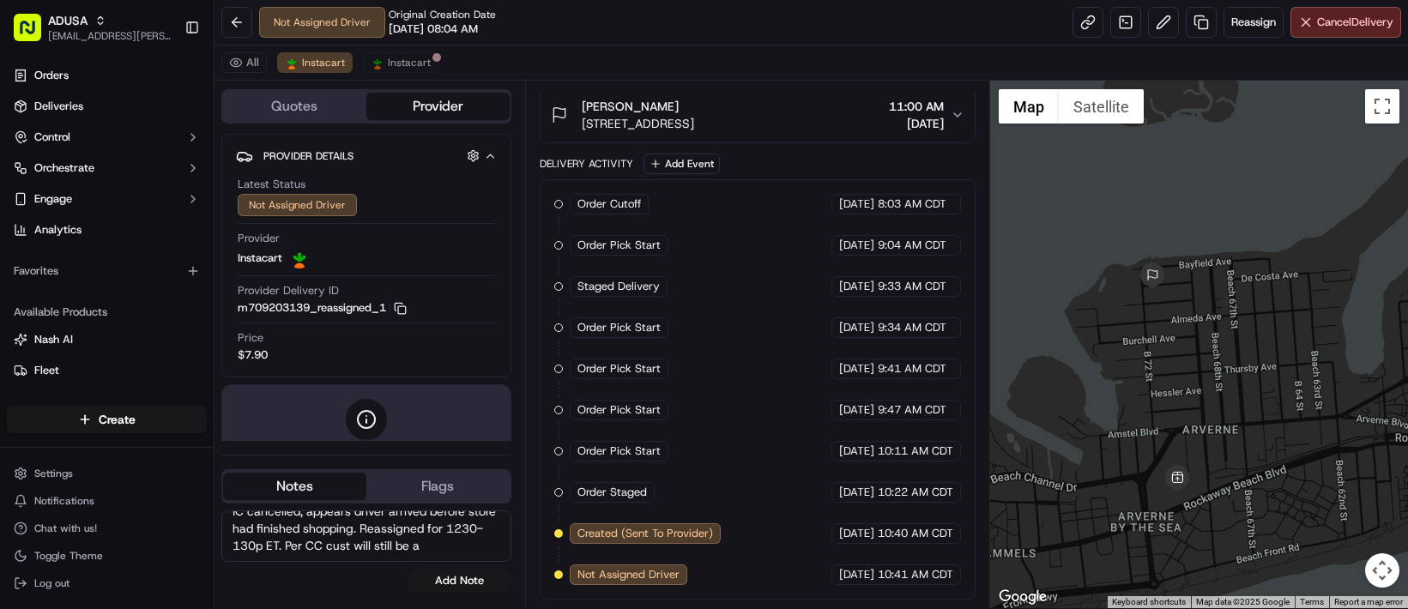
scroll to position [66, 0]
type textarea "IC cancelled, appears driver arrived before store had finished shopping. Reassi…"
click at [491, 593] on button "Add Note" at bounding box center [460, 581] width 103 height 24
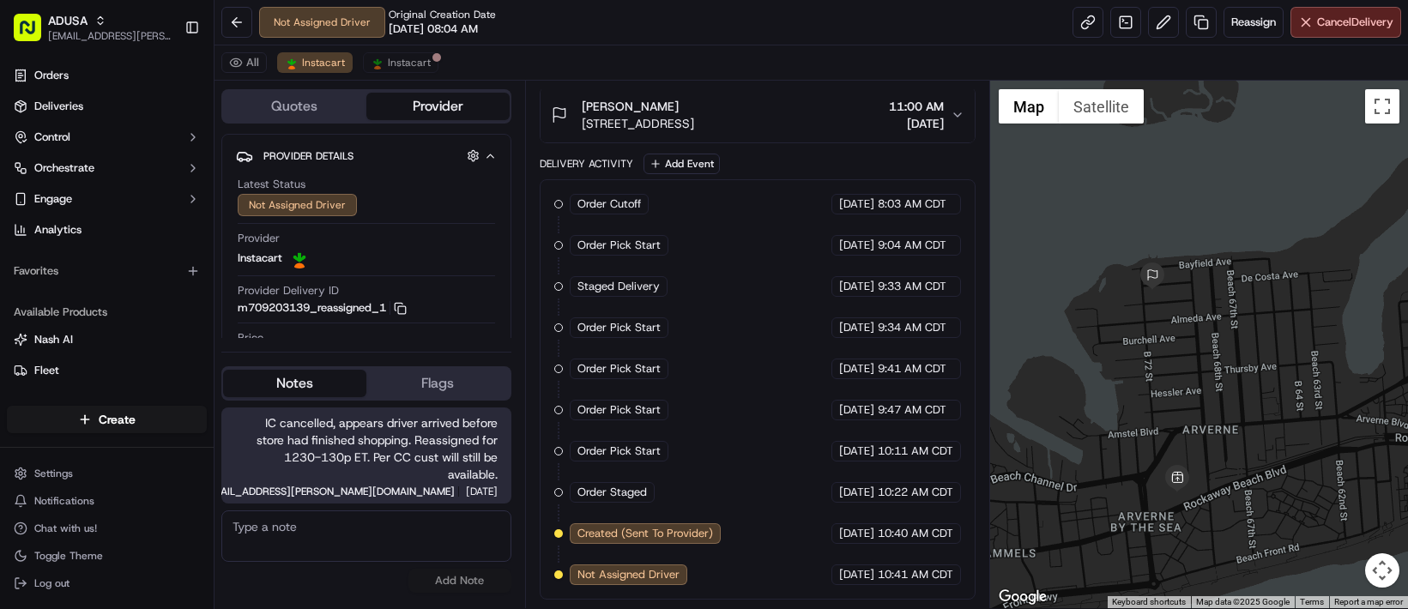
scroll to position [29, 0]
